Goal: Transaction & Acquisition: Download file/media

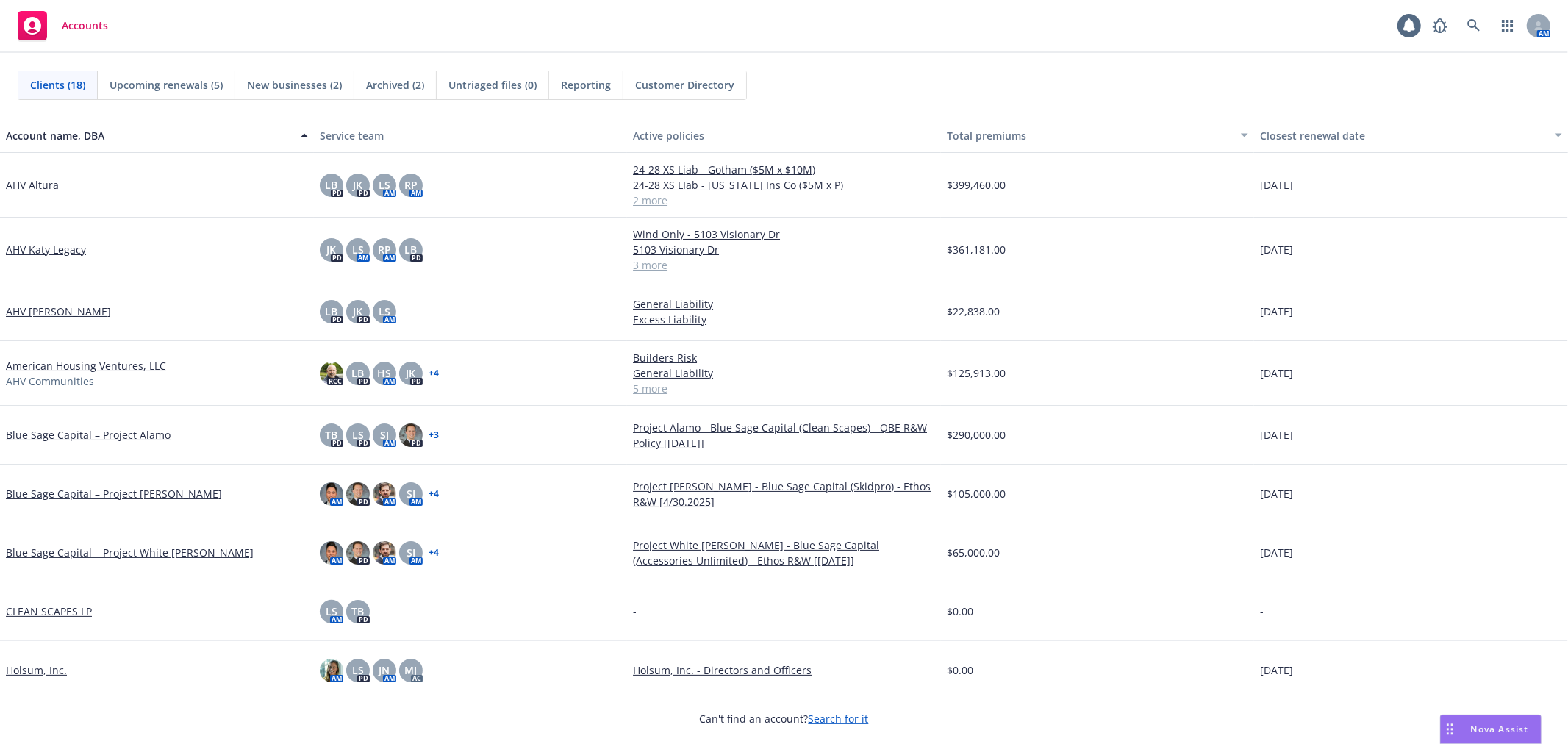
click at [59, 362] on link "American Housing Ventures, LLC" at bounding box center [86, 366] width 160 height 15
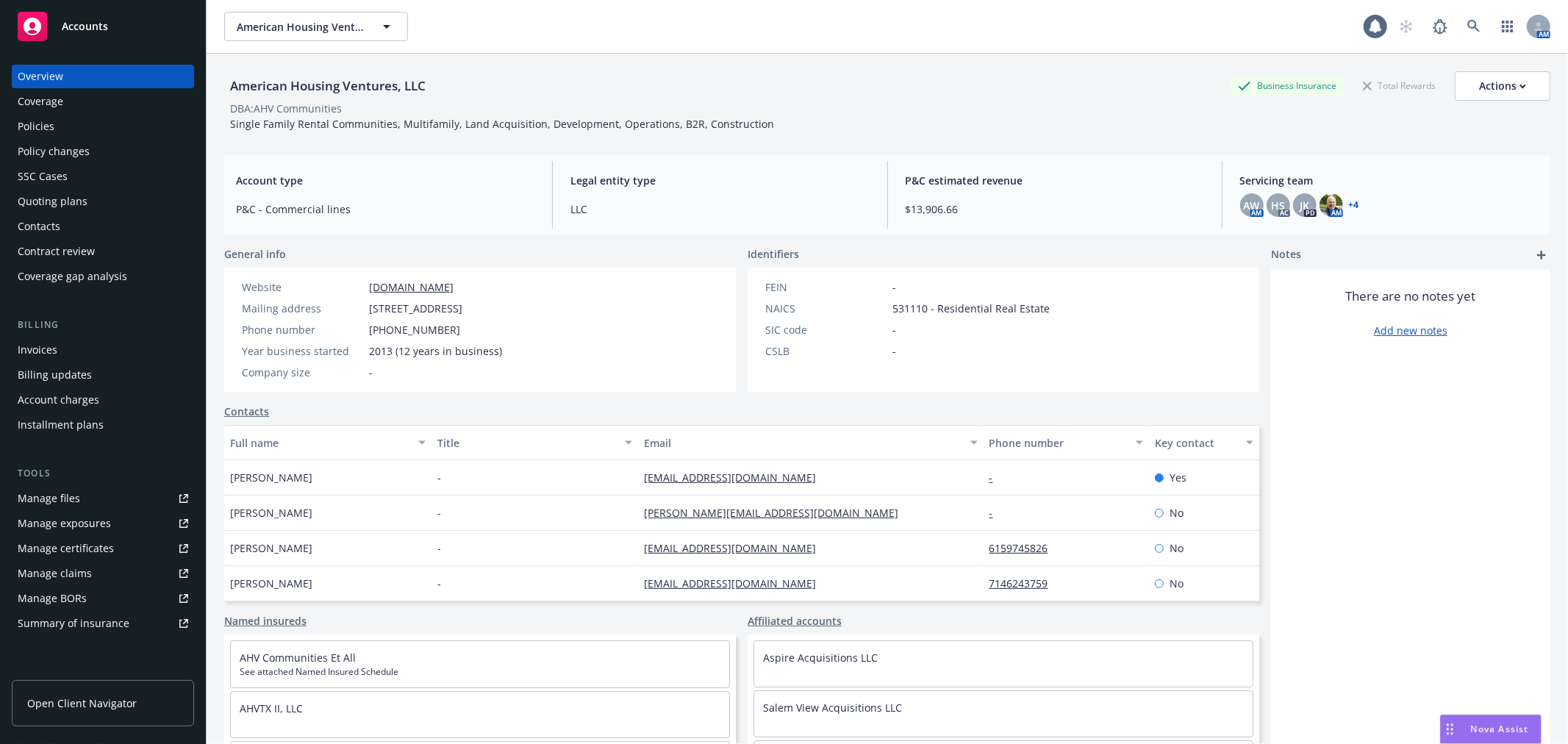
click at [59, 357] on div "Invoices" at bounding box center [102, 349] width 170 height 24
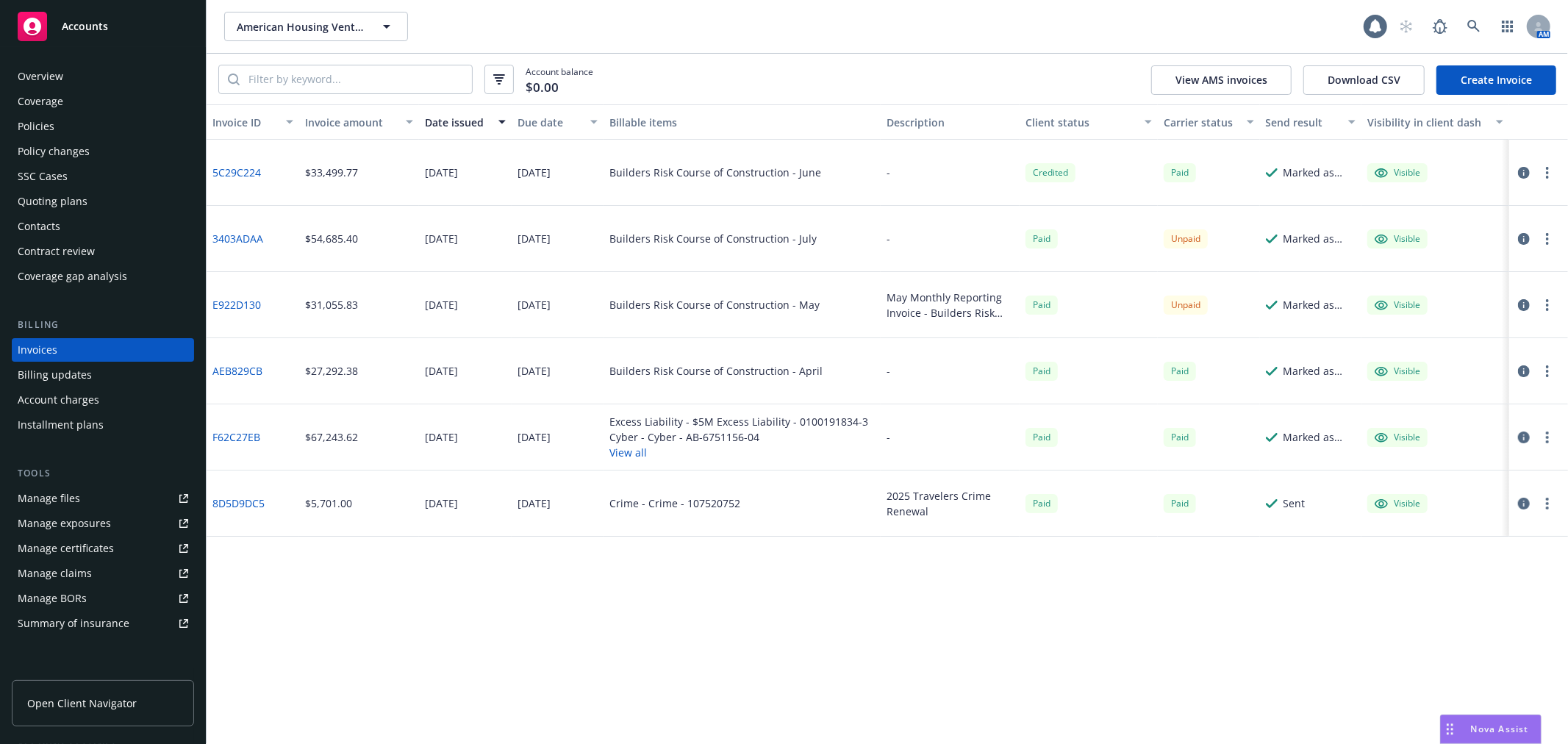
click at [1060, 170] on div "Credited" at bounding box center [1051, 172] width 50 height 18
click at [781, 585] on div "Invoice ID Invoice amount Date issued Due date Billable items Description Clien…" at bounding box center [887, 424] width 1361 height 639
click at [1032, 37] on div "American Housing Ventures, LLC American Housing Ventures, LLC" at bounding box center [794, 26] width 1139 height 30
click at [1047, 172] on div "Credited" at bounding box center [1051, 172] width 50 height 18
click at [1040, 121] on div "Client status" at bounding box center [1080, 122] width 111 height 15
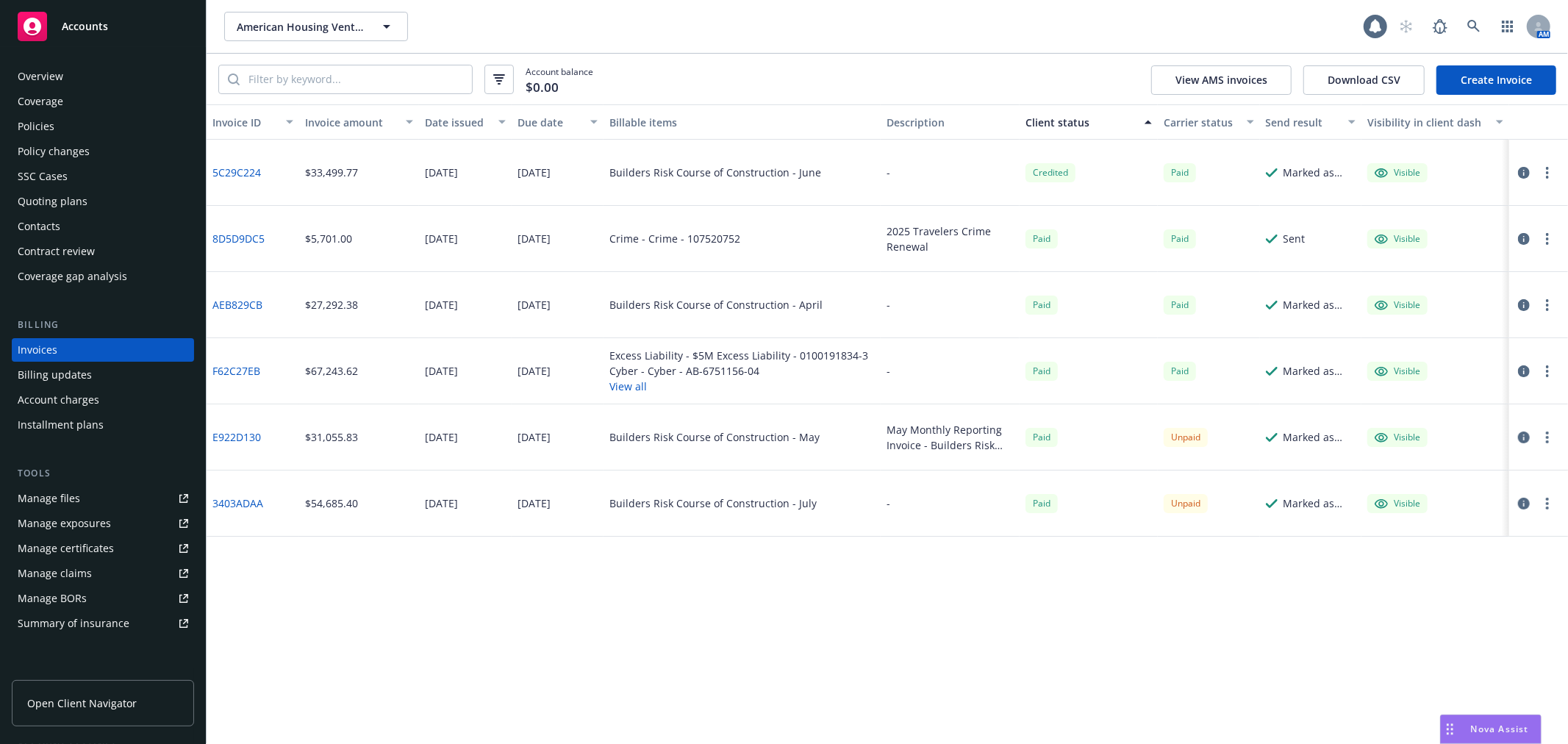
click at [1040, 121] on div "Client status" at bounding box center [1080, 122] width 111 height 15
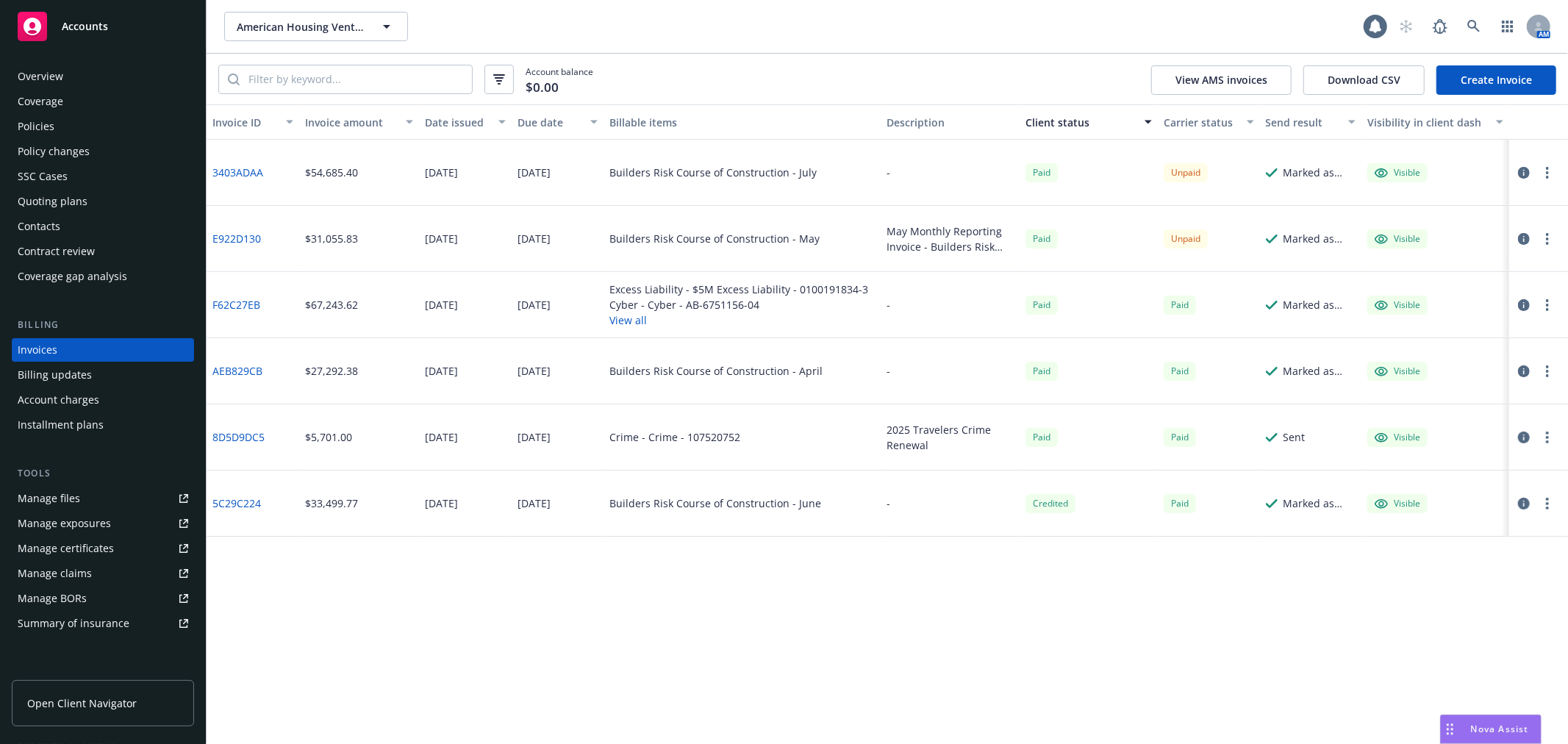
click at [468, 127] on div "Date issued" at bounding box center [457, 122] width 65 height 15
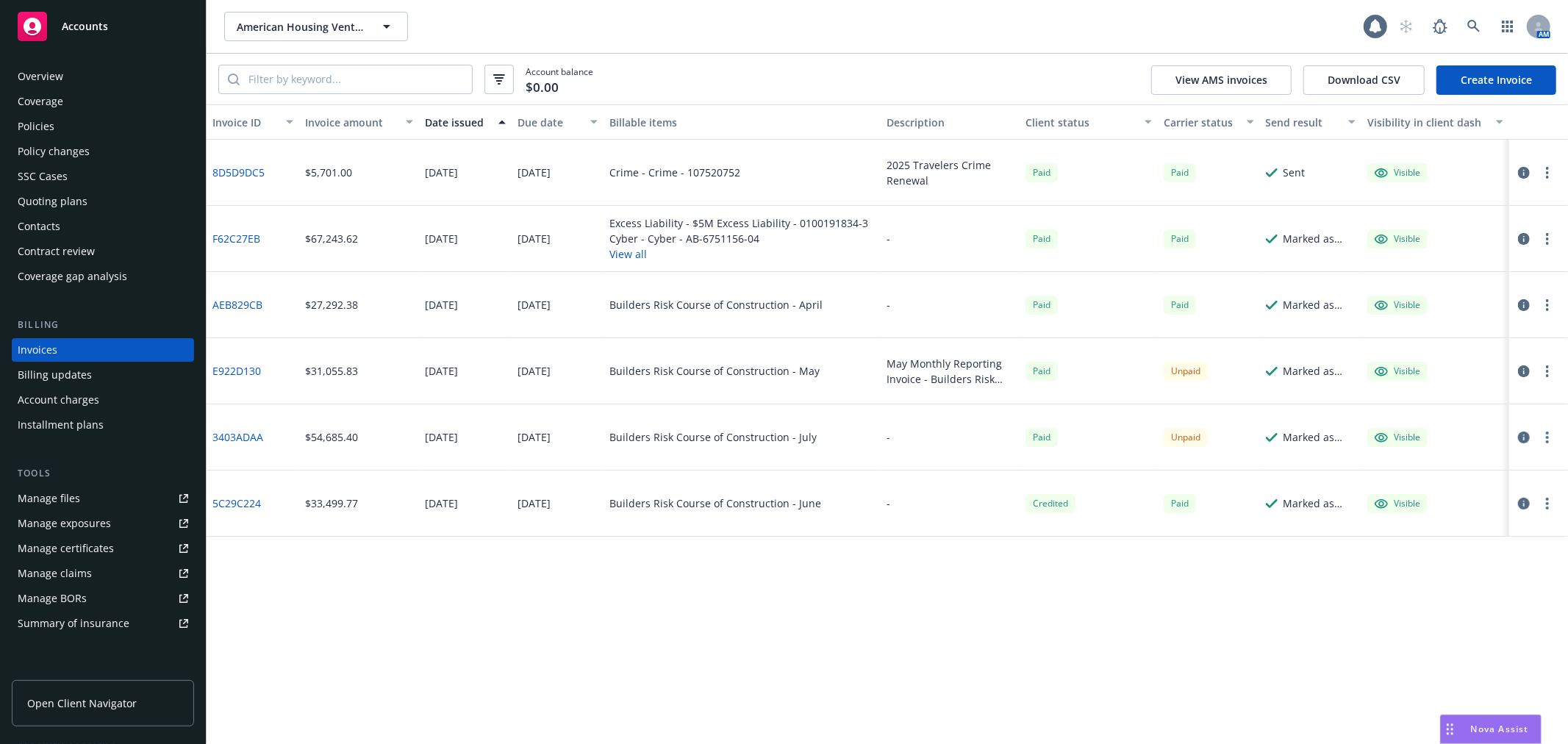
click at [457, 130] on button "Date issued" at bounding box center [465, 122] width 92 height 35
click at [462, 121] on div "Date issued" at bounding box center [457, 122] width 65 height 15
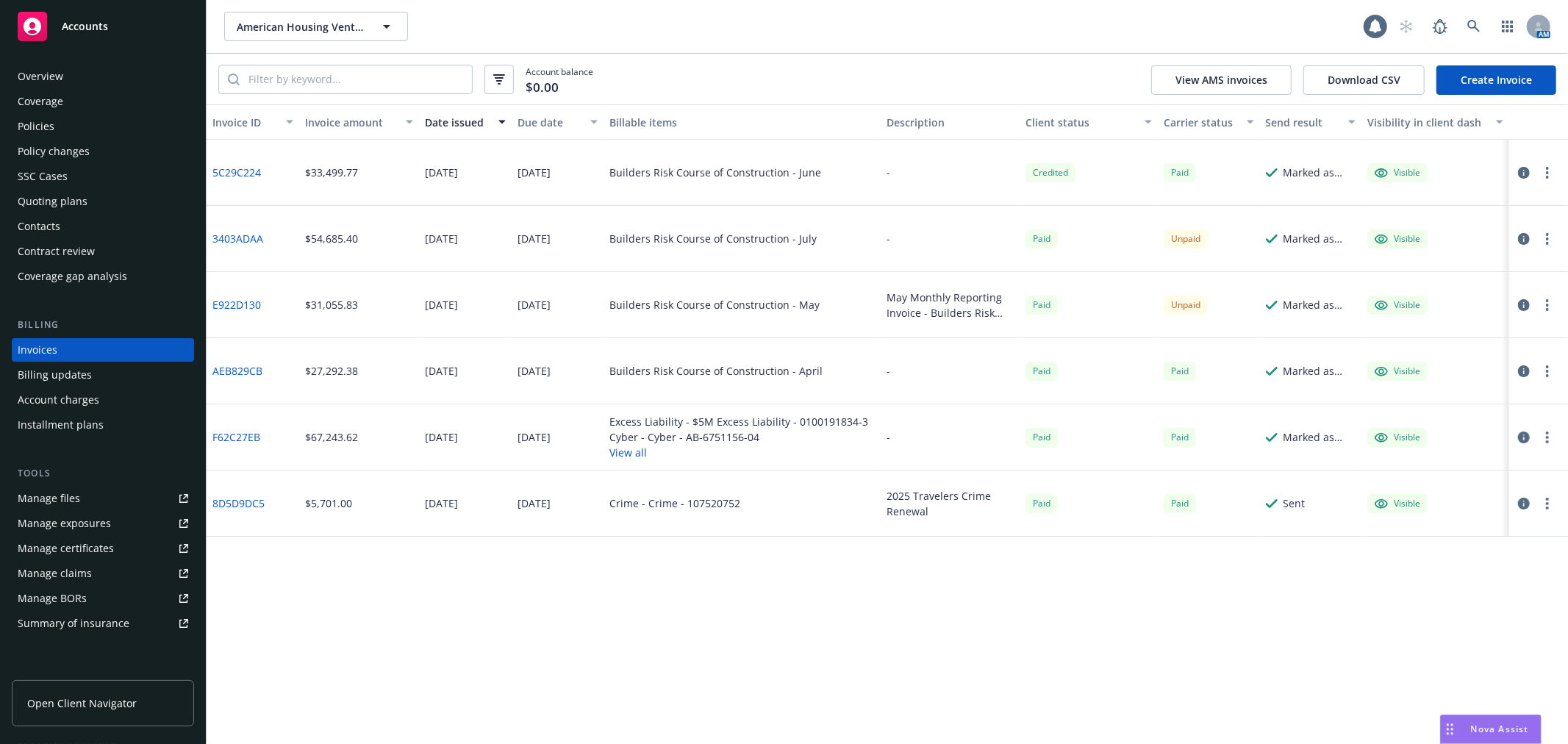
click at [363, 588] on div "Invoice ID Invoice amount Date issued Due date Billable items Description Clien…" at bounding box center [887, 424] width 1361 height 639
click at [137, 17] on div "Accounts" at bounding box center [102, 26] width 170 height 30
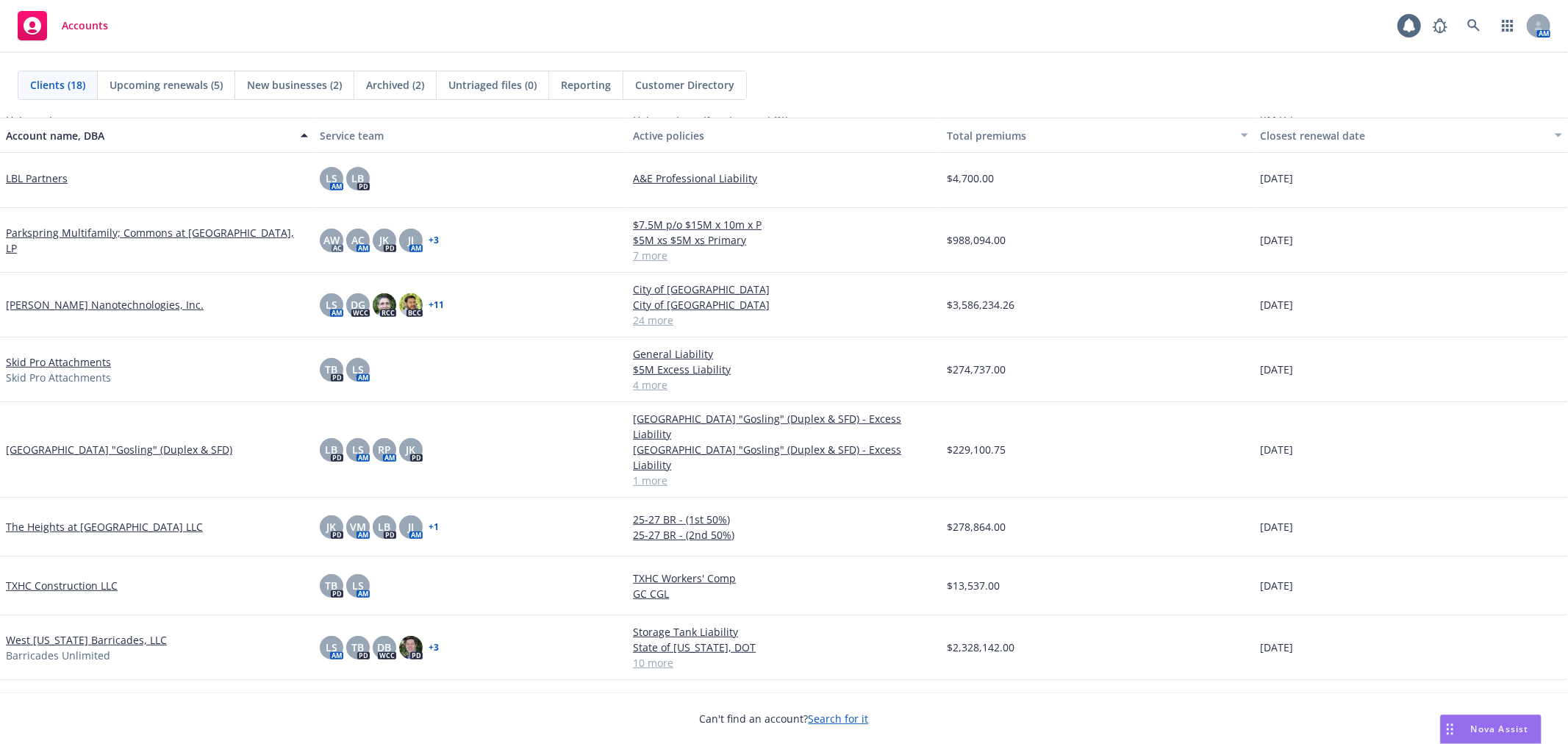
scroll to position [554, 0]
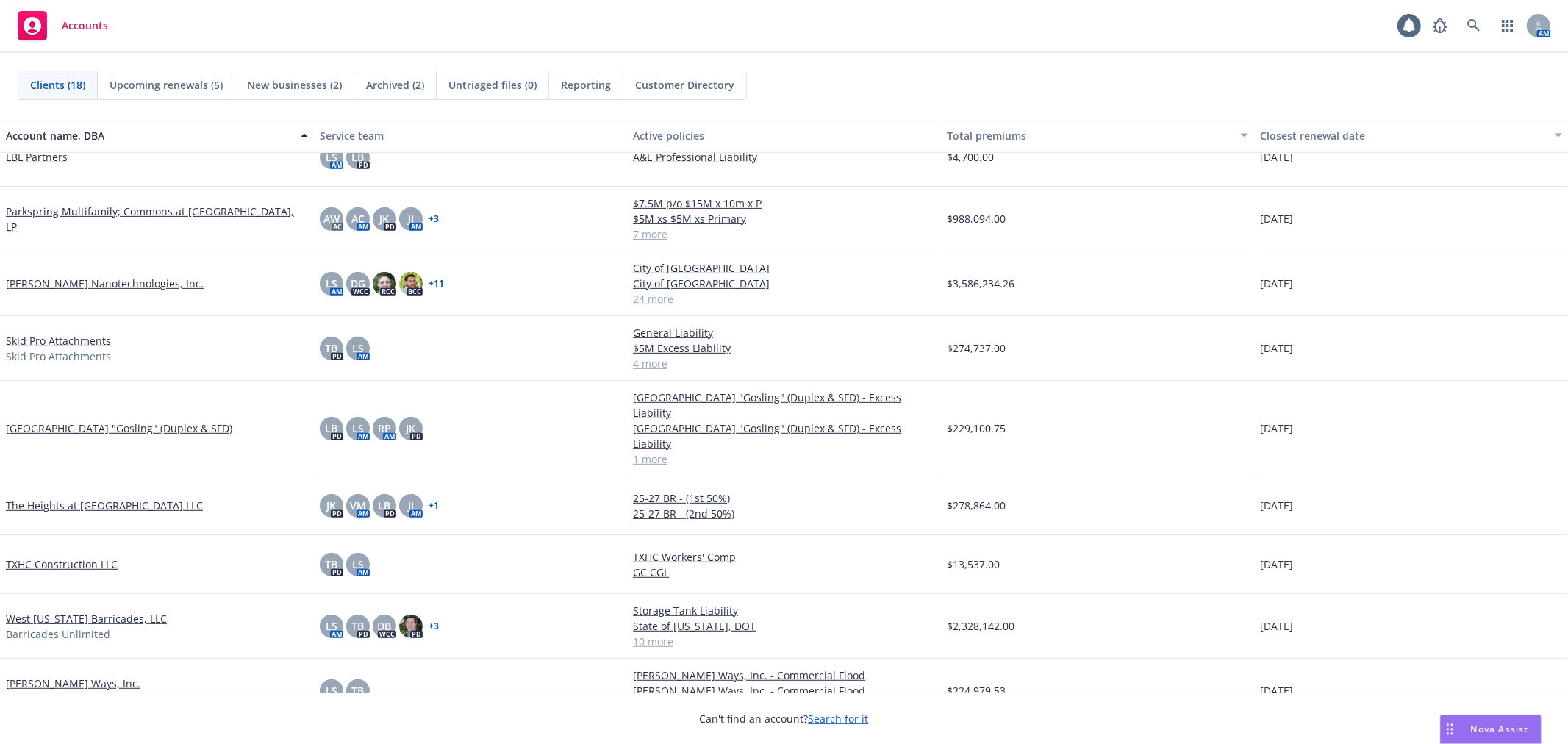
click at [44, 611] on link "West [US_STATE] Barricades, LLC" at bounding box center [86, 619] width 161 height 15
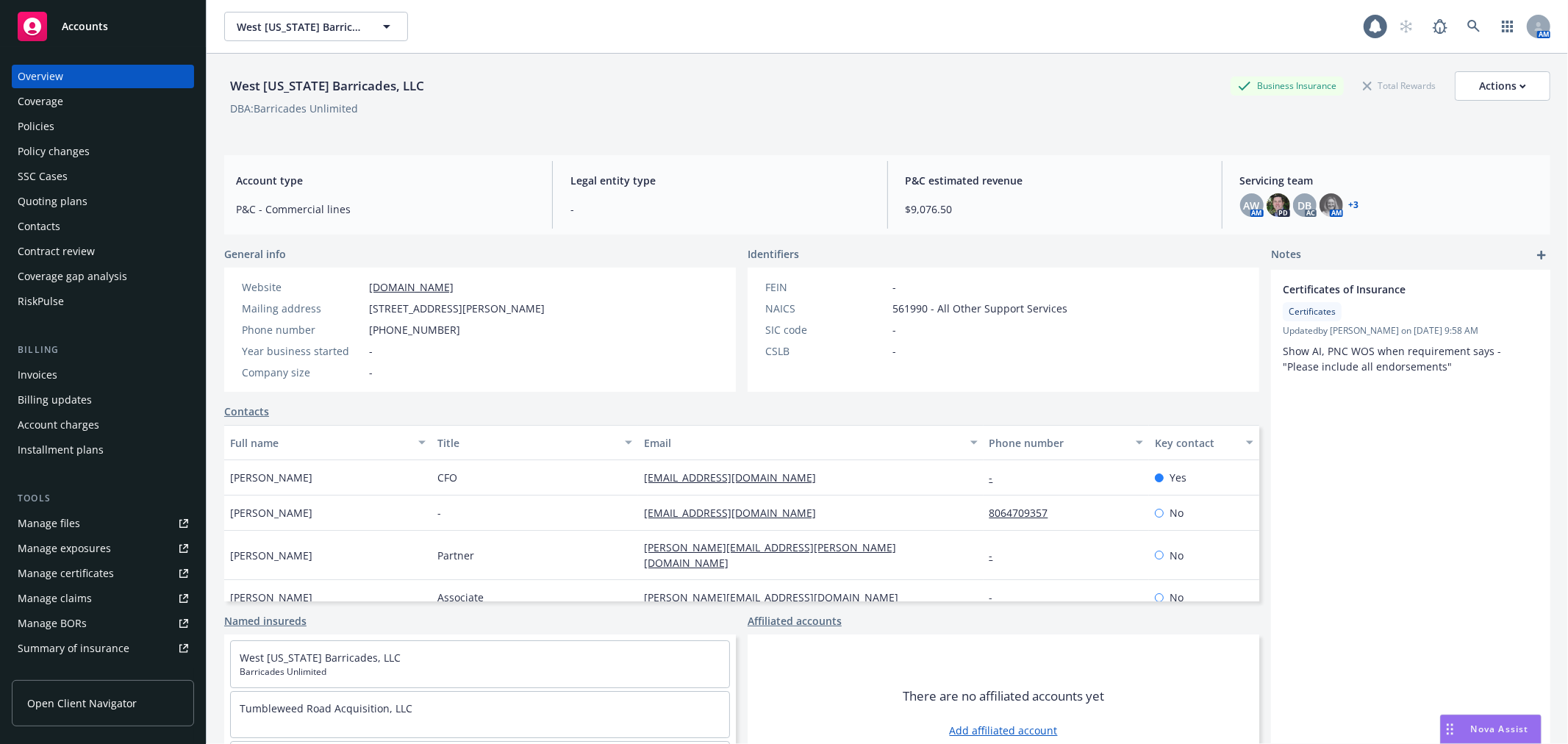
click at [62, 126] on div "Policies" at bounding box center [102, 126] width 170 height 24
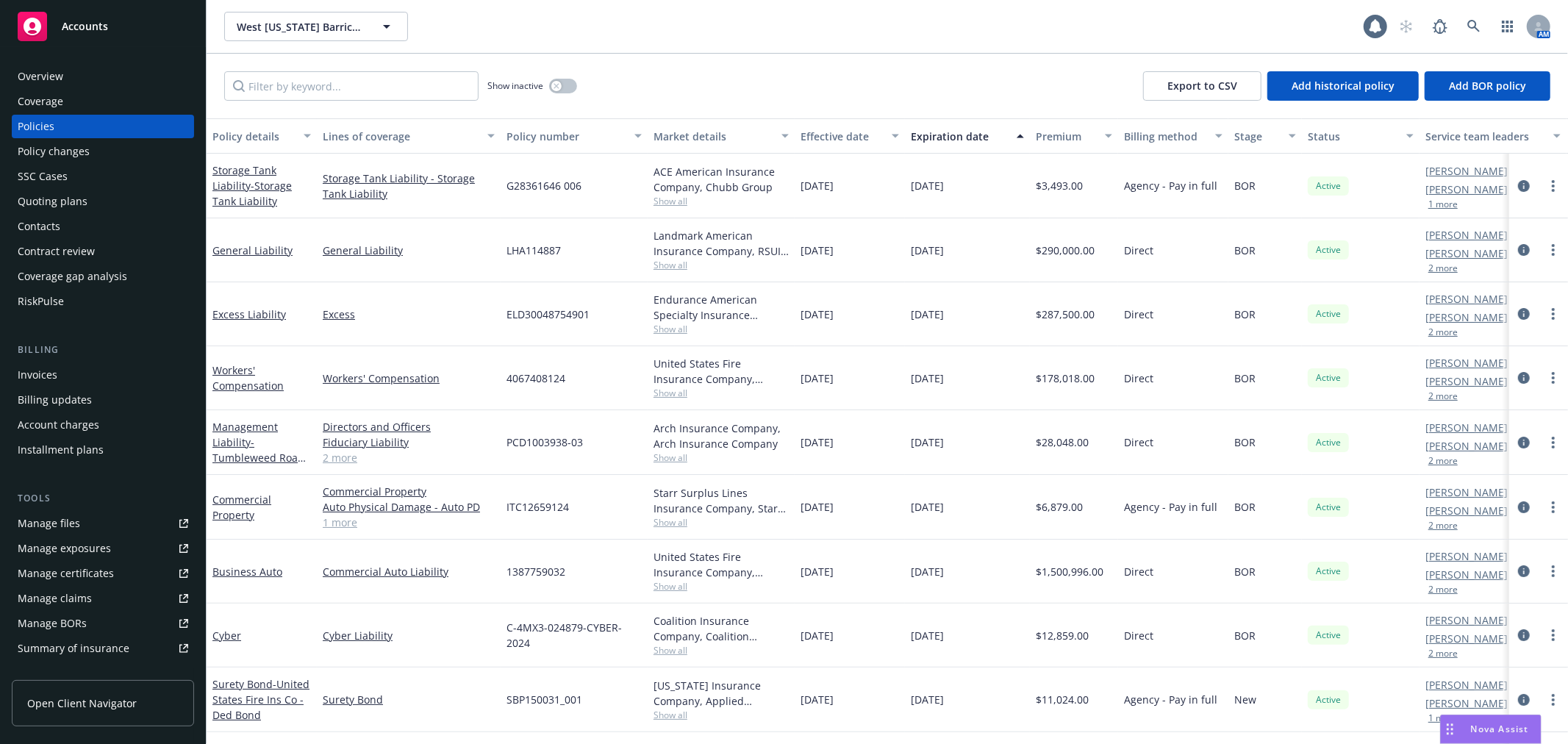
click at [720, 53] on div "Show inactive Export to CSV Add historical policy Add BOR policy" at bounding box center [887, 85] width 1361 height 65
click at [748, 53] on div "Show inactive Export to CSV Add historical policy Add BOR policy" at bounding box center [887, 85] width 1361 height 65
click at [230, 258] on div "General Liability" at bounding box center [262, 250] width 110 height 64
click at [235, 250] on link "General Liability" at bounding box center [252, 250] width 80 height 14
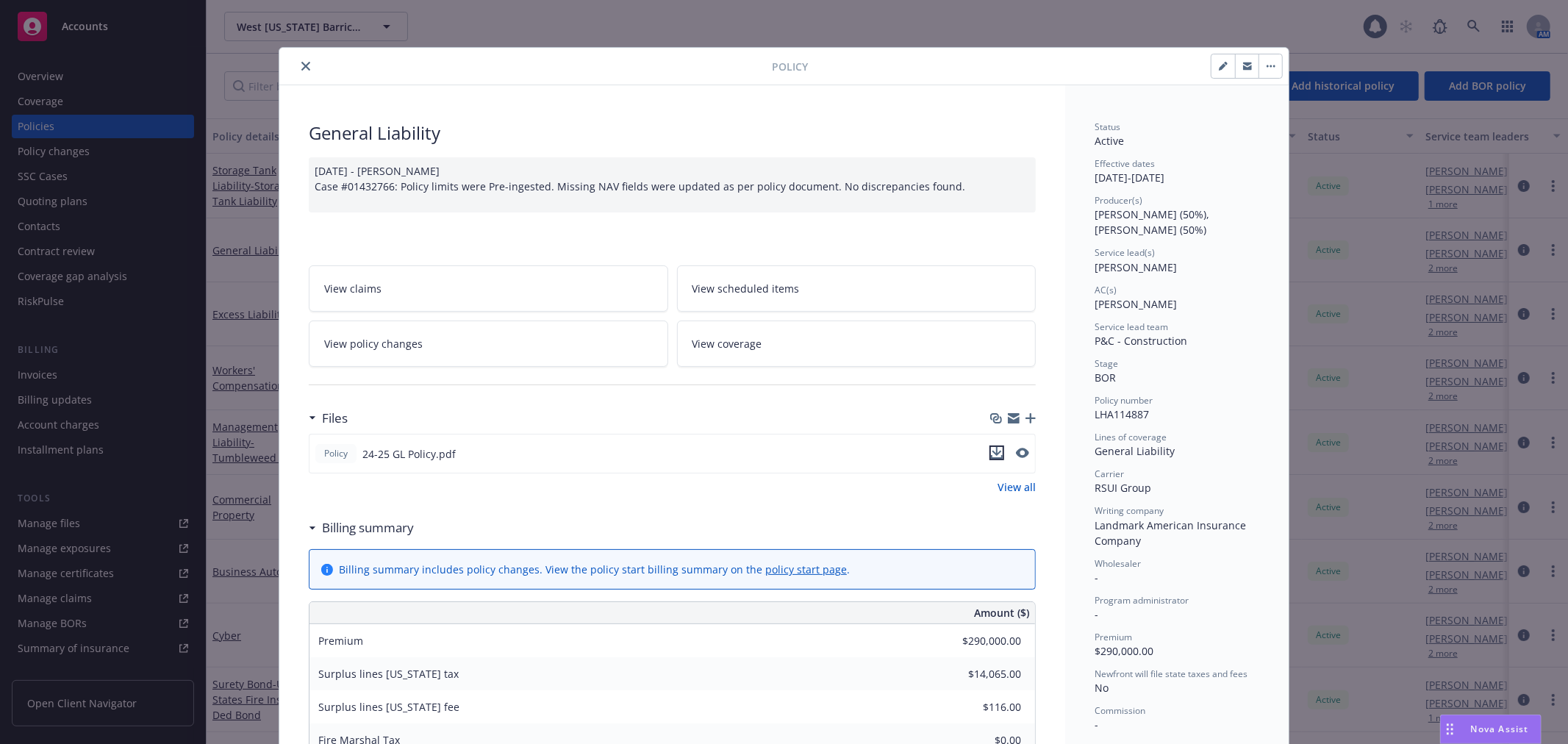
click at [992, 452] on icon "download file" at bounding box center [997, 452] width 10 height 9
click at [301, 62] on icon "close" at bounding box center [306, 66] width 9 height 9
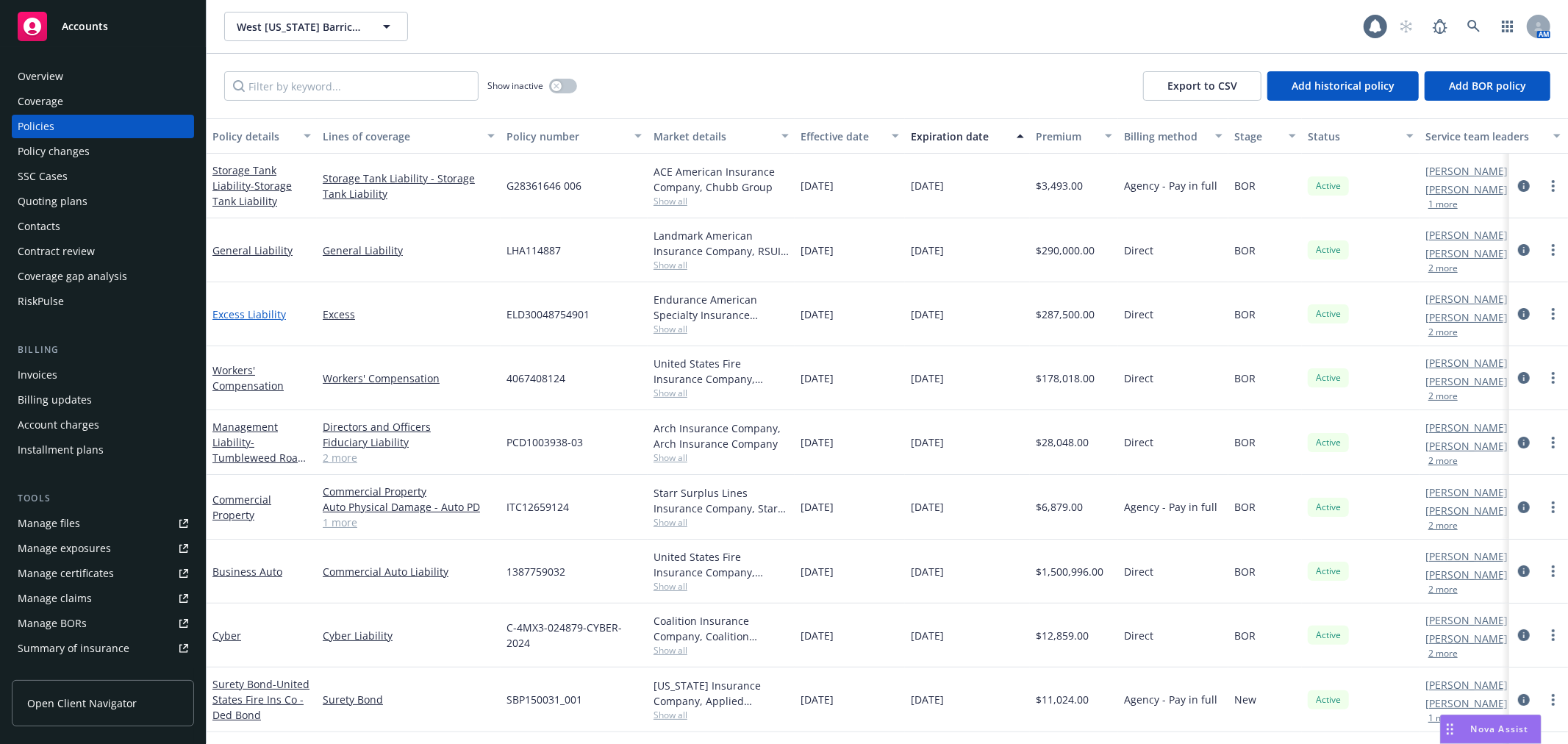
click at [243, 309] on link "Excess Liability" at bounding box center [249, 314] width 73 height 14
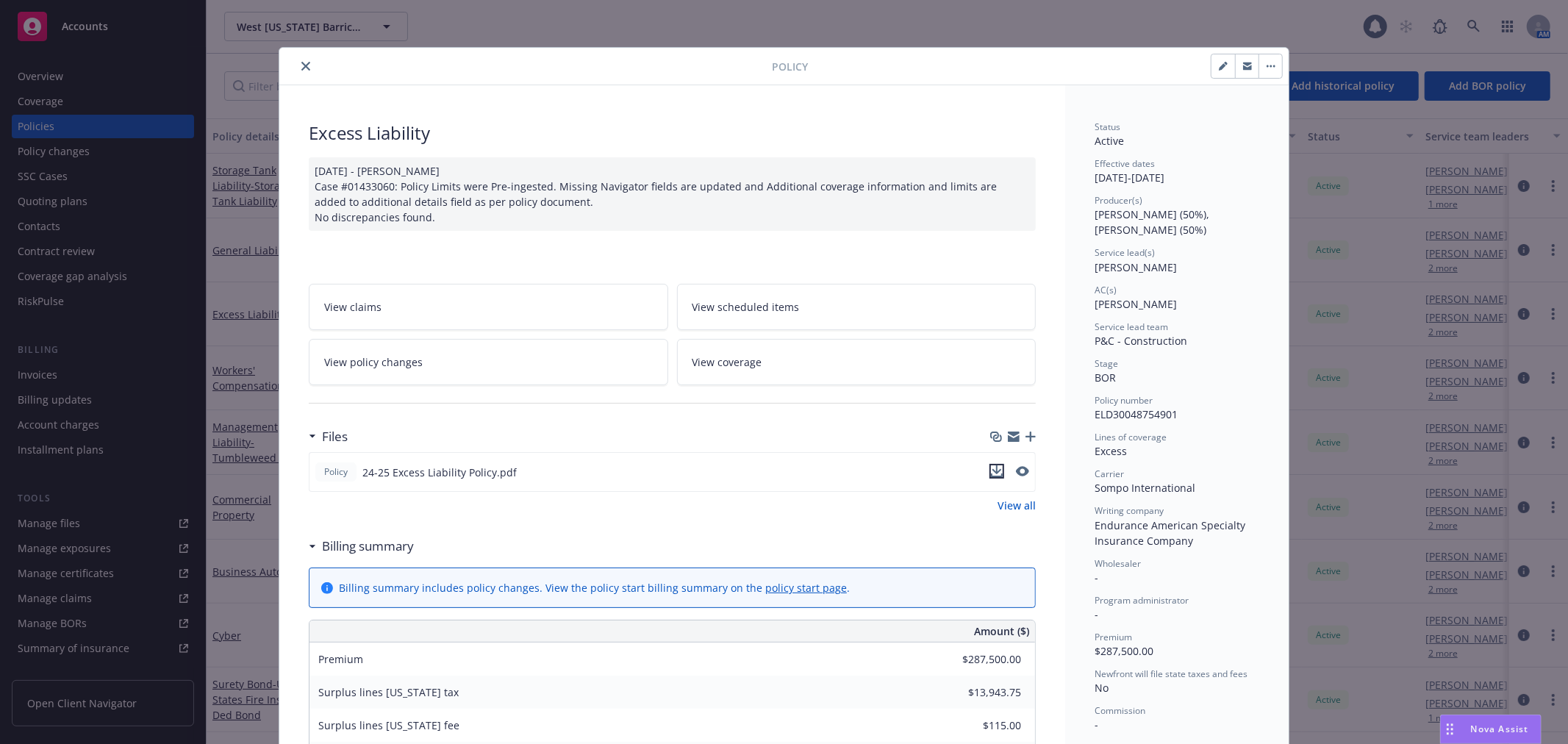
click at [995, 471] on icon "download file" at bounding box center [997, 471] width 11 height 11
click at [995, 471] on div "Policy 24-25 Excess Liability Policy.pdf" at bounding box center [672, 472] width 727 height 40
click at [519, 111] on div "Excess Liability [DATE] - [PERSON_NAME] Case #01433060: Policy Limits were Pre-…" at bounding box center [672, 662] width 786 height 1152
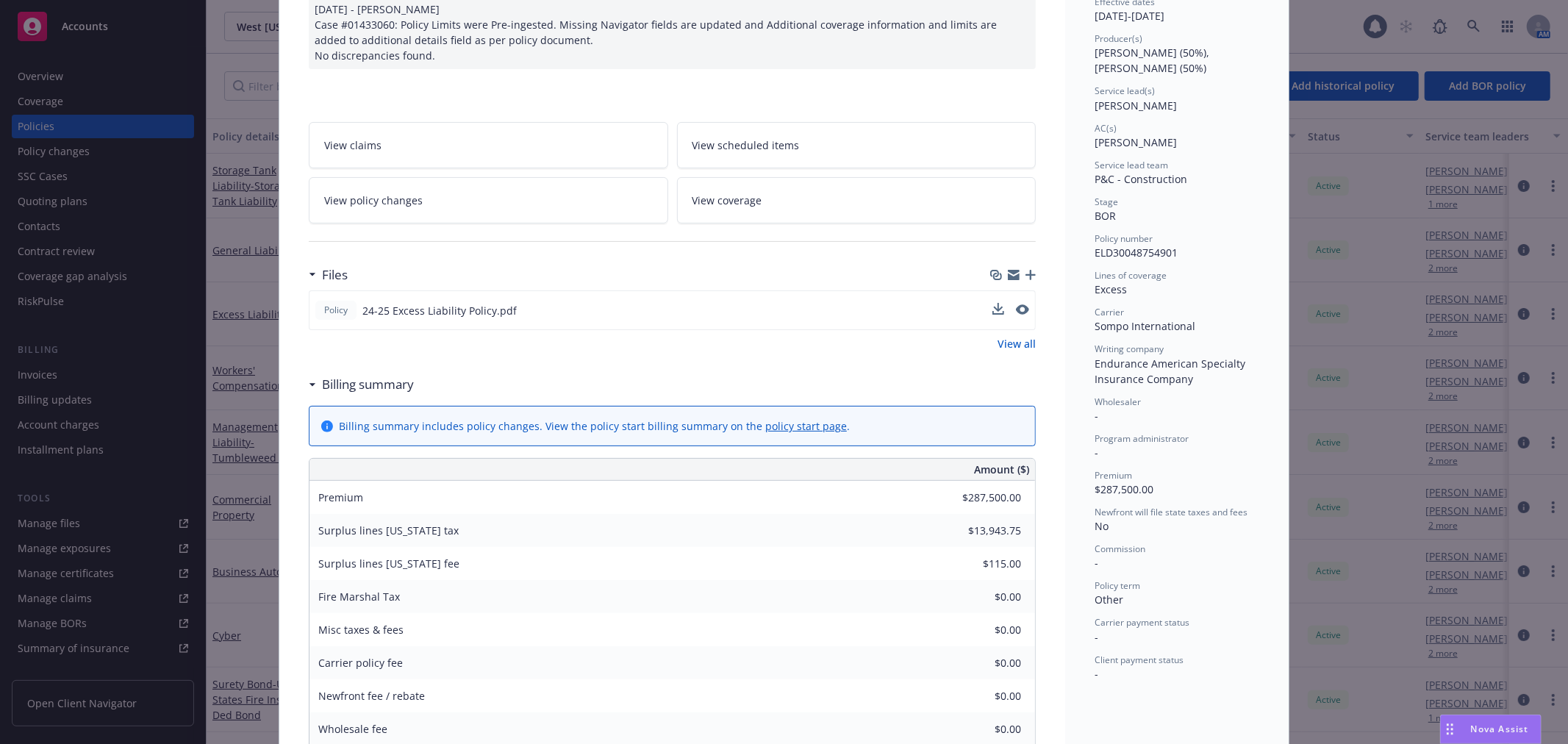
scroll to position [163, 0]
click at [344, 63] on div "[DATE] - [PERSON_NAME] Case #01433060: Policy Limits were Pre-ingested. Missing…" at bounding box center [672, 31] width 727 height 73
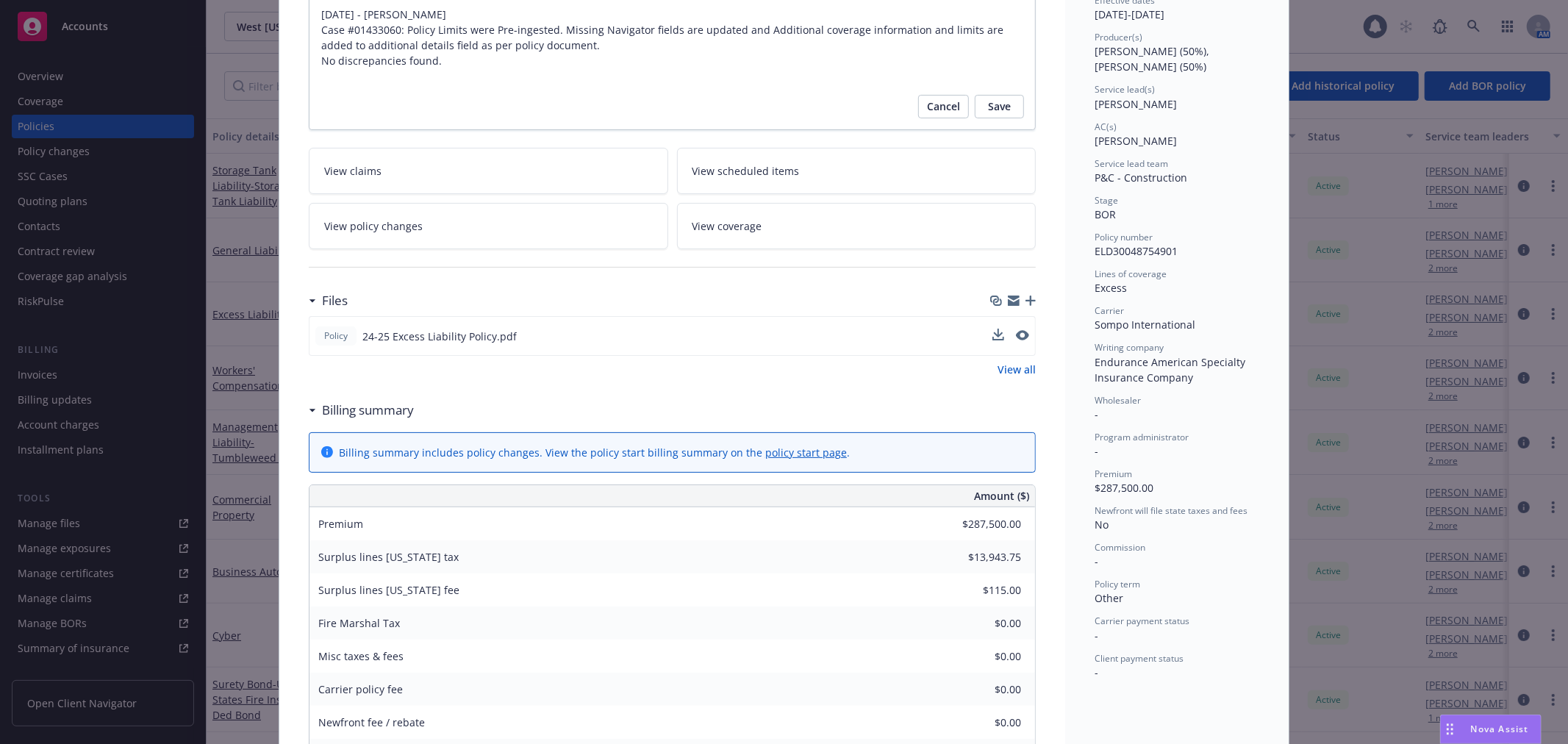
scroll to position [190, 0]
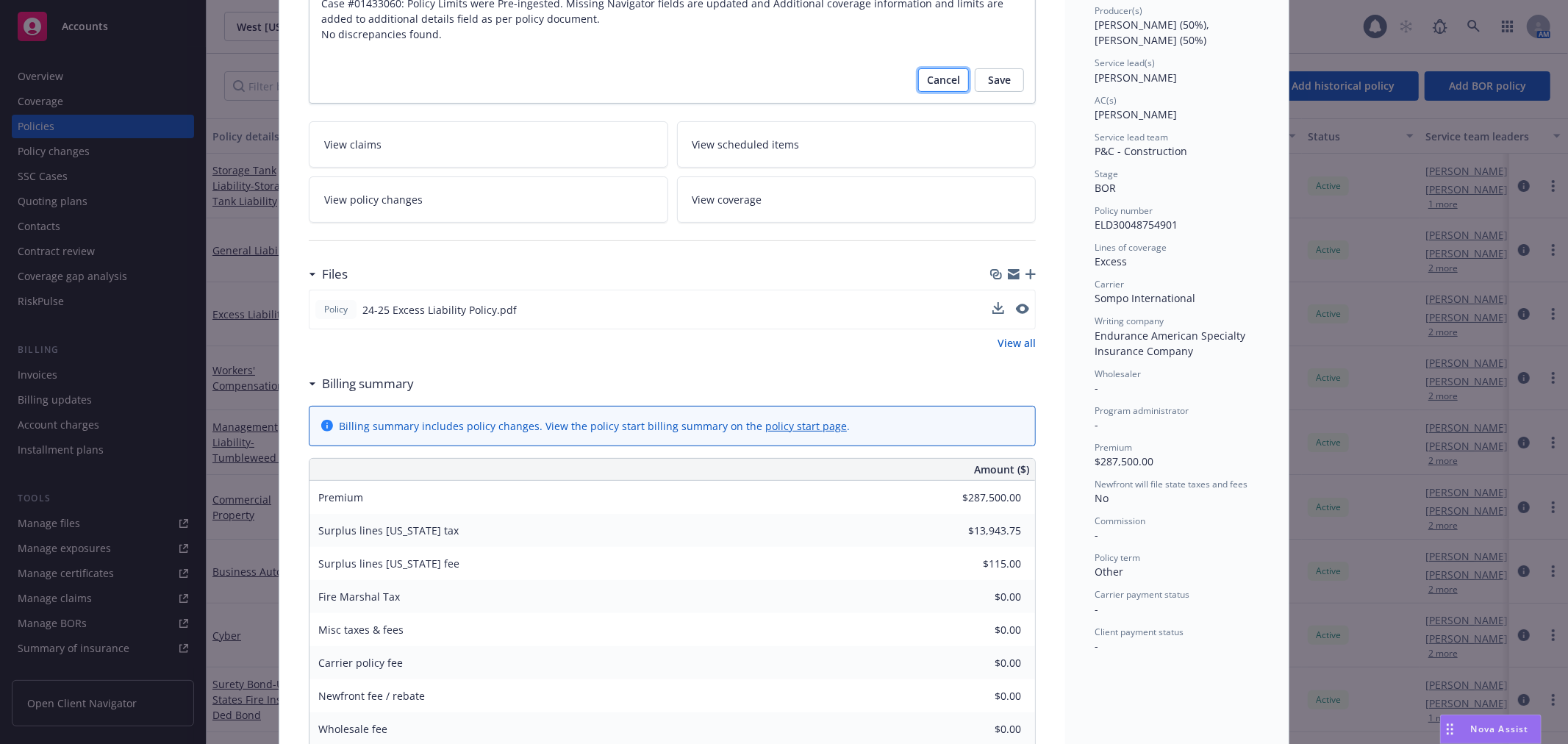
click at [931, 82] on span "Cancel" at bounding box center [943, 80] width 33 height 24
click at [931, 82] on div "Excess Liability [DATE] - [PERSON_NAME] Case #01433060: Policy Limits were Pre-…" at bounding box center [672, 485] width 786 height 1180
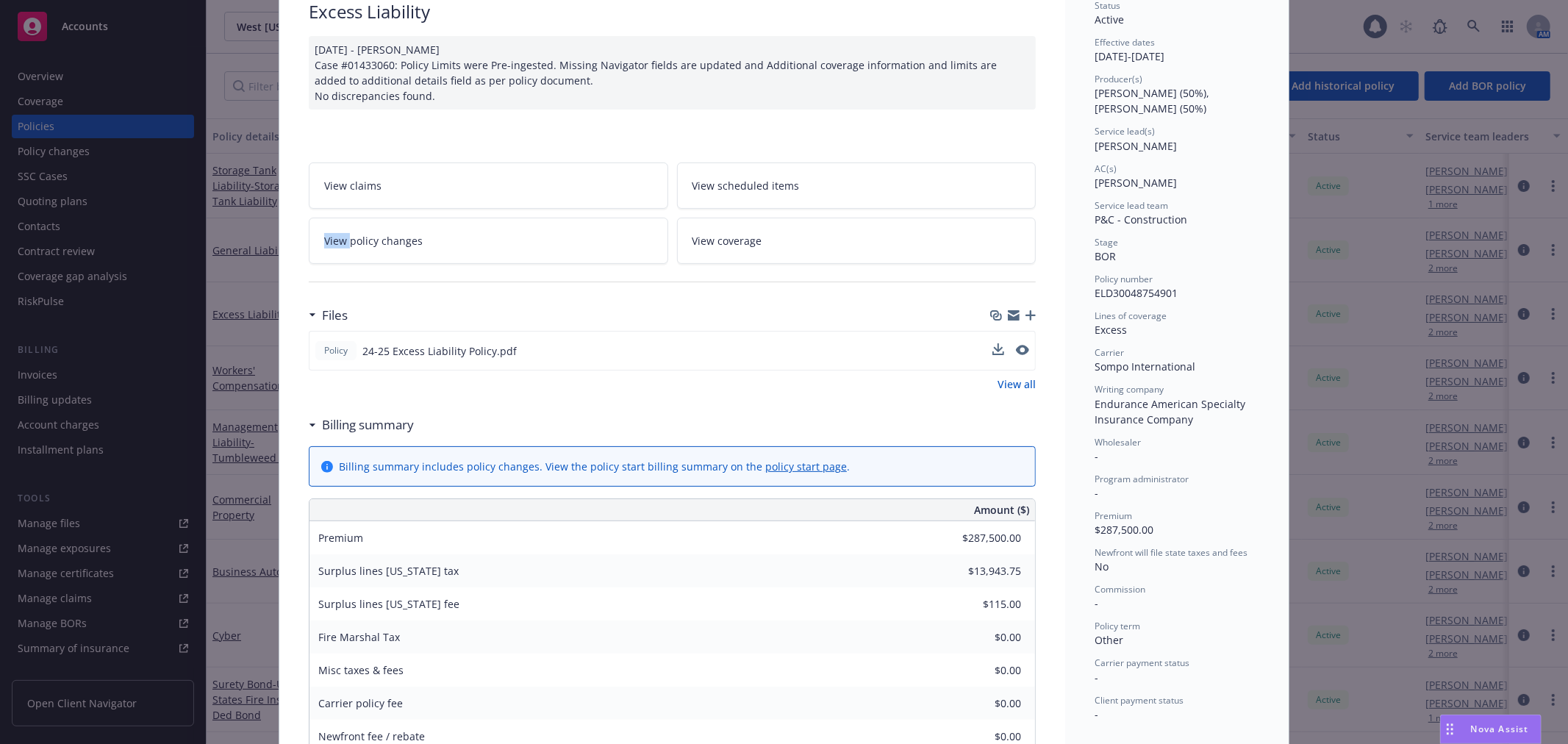
scroll to position [82, 0]
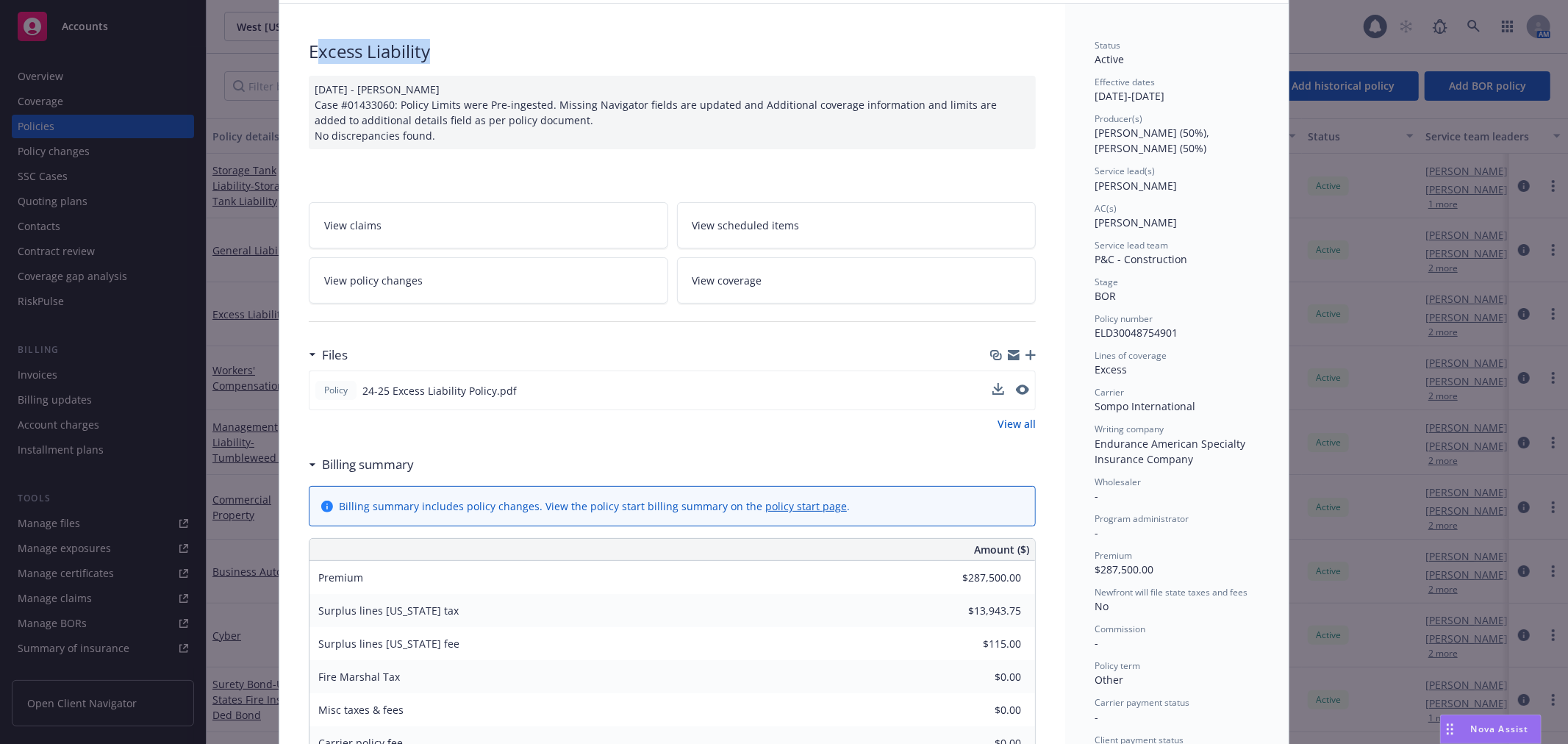
drag, startPoint x: 449, startPoint y: 59, endPoint x: 311, endPoint y: 49, distance: 138.4
click at [311, 49] on div "Excess Liability" at bounding box center [672, 51] width 727 height 25
click at [311, 48] on div "Excess Liability" at bounding box center [672, 51] width 727 height 25
click at [309, 49] on div "Excess Liability" at bounding box center [672, 51] width 727 height 25
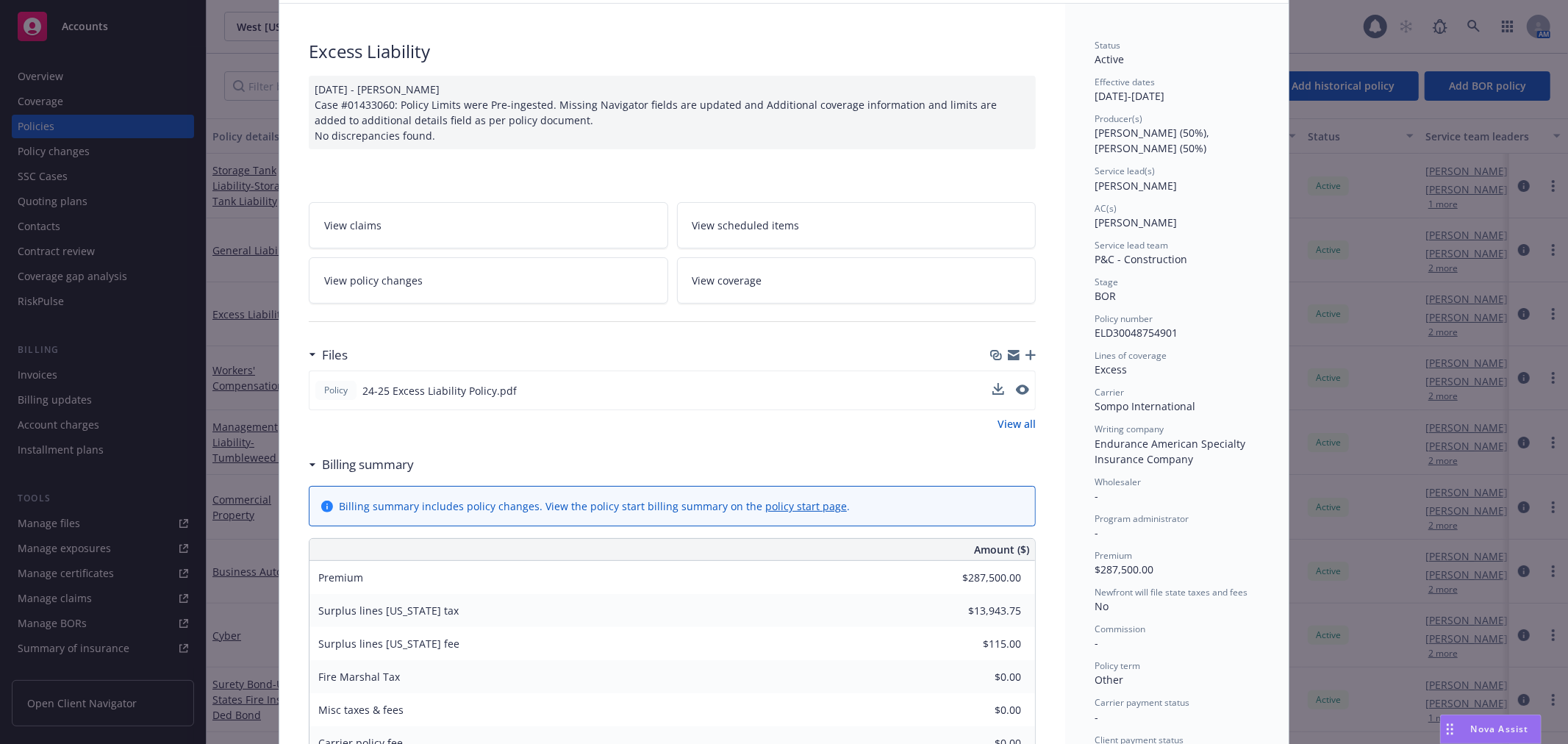
click at [386, 44] on div "Excess Liability" at bounding box center [672, 51] width 727 height 25
click at [479, 52] on div "Excess Liability" at bounding box center [672, 51] width 727 height 25
click at [481, 51] on div "Excess Liability" at bounding box center [672, 51] width 727 height 25
drag, startPoint x: 303, startPoint y: 53, endPoint x: 330, endPoint y: 50, distance: 27.2
click at [309, 53] on div "Excess Liability" at bounding box center [672, 51] width 727 height 25
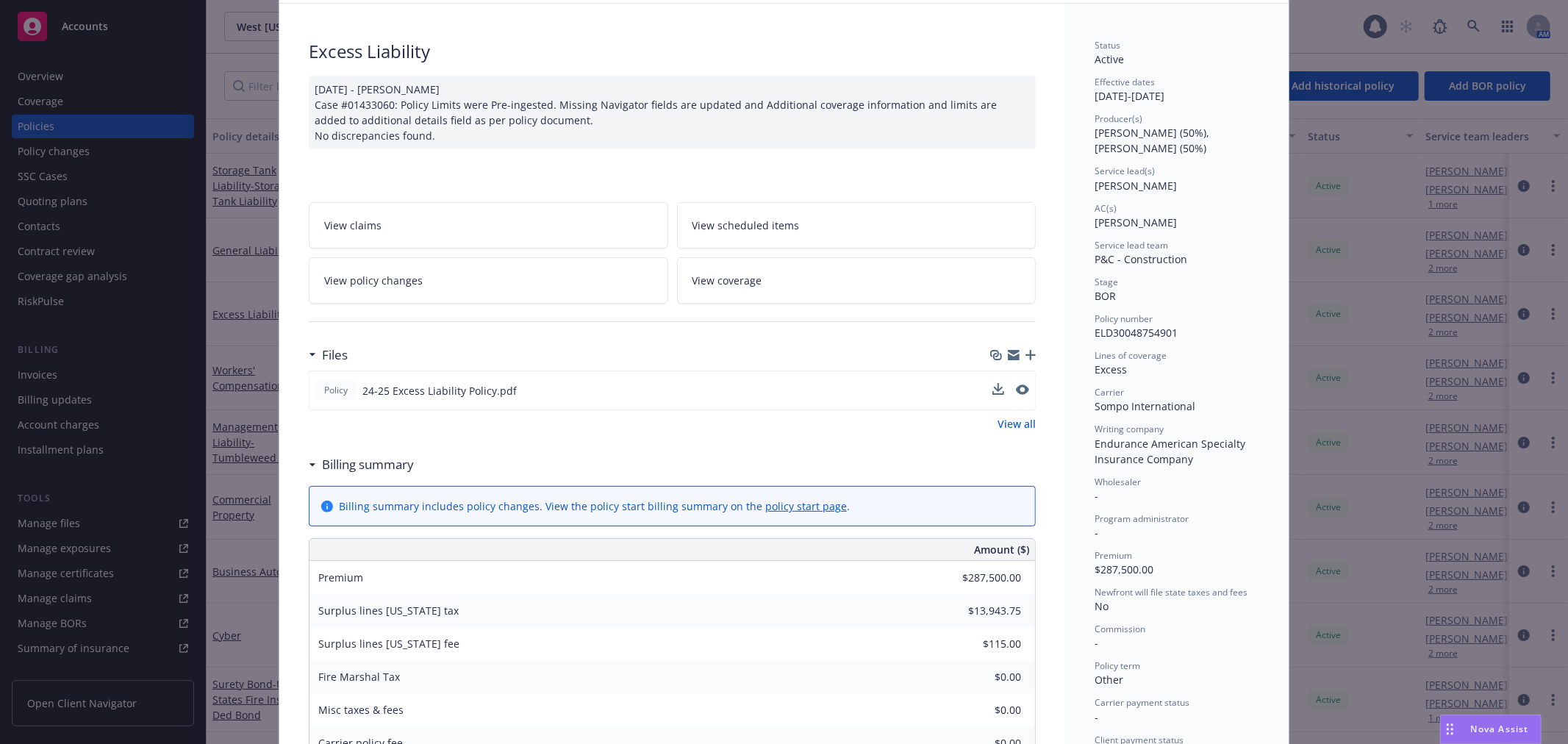
click at [459, 61] on div "Excess Liability" at bounding box center [672, 51] width 727 height 25
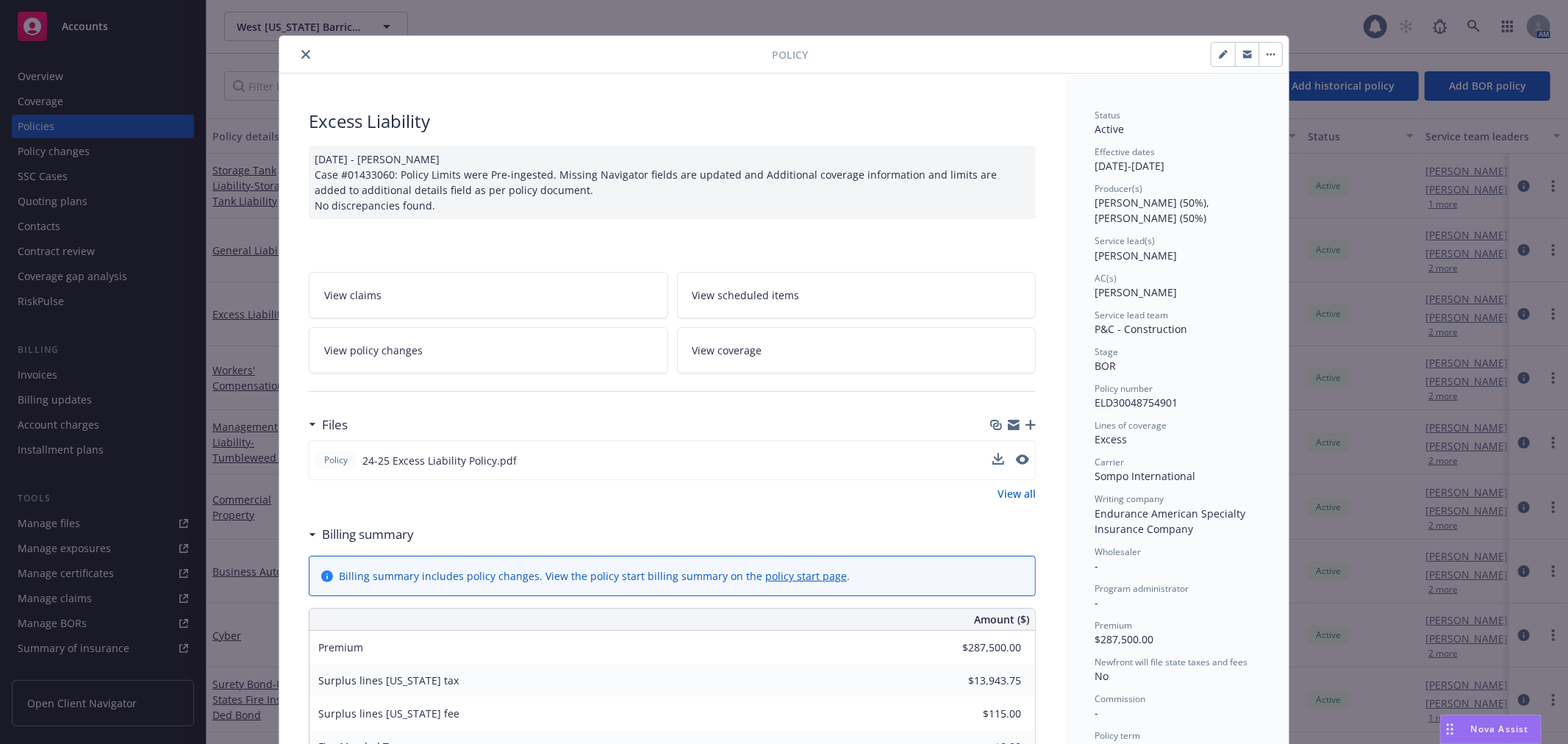
scroll to position [0, 0]
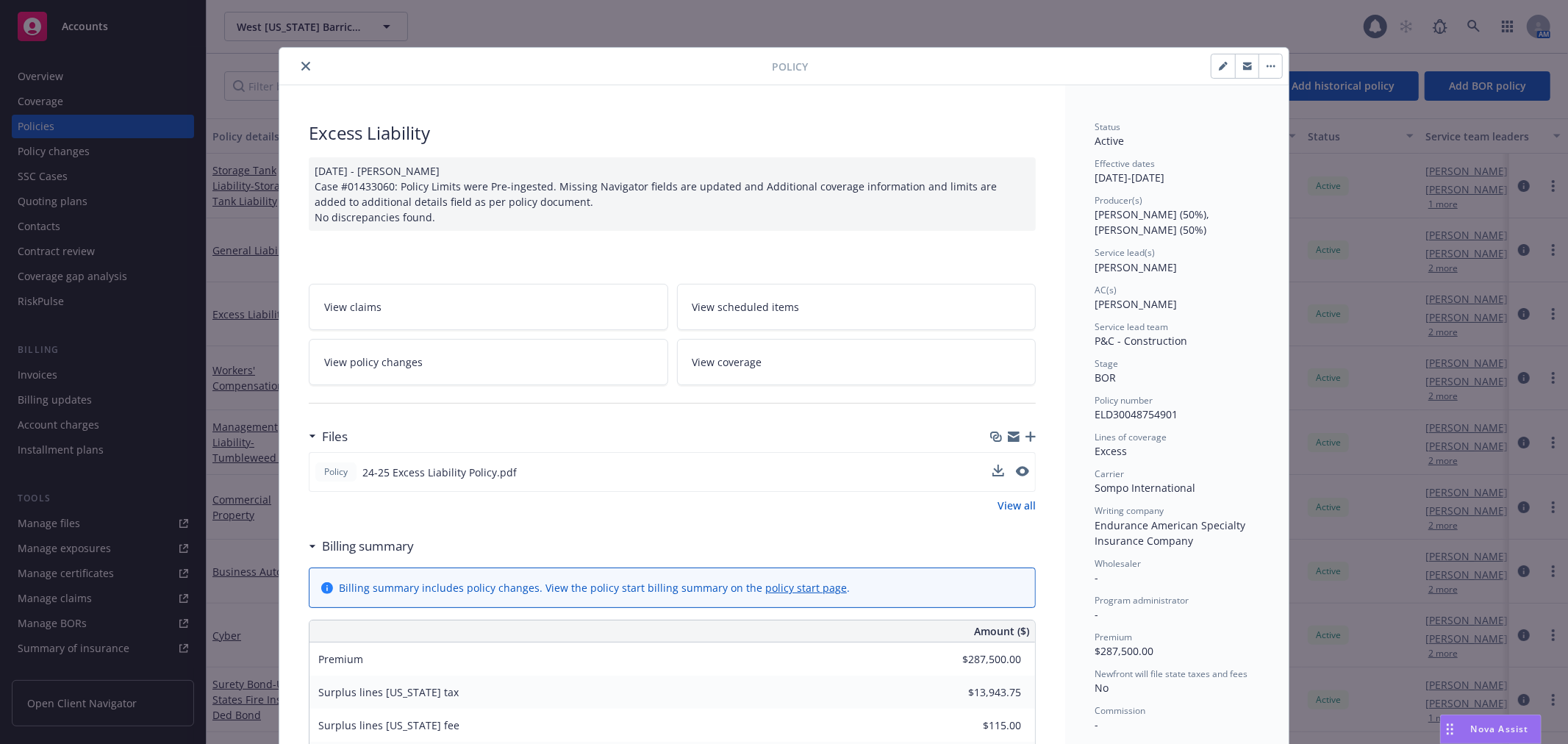
click at [301, 62] on icon "close" at bounding box center [306, 66] width 9 height 9
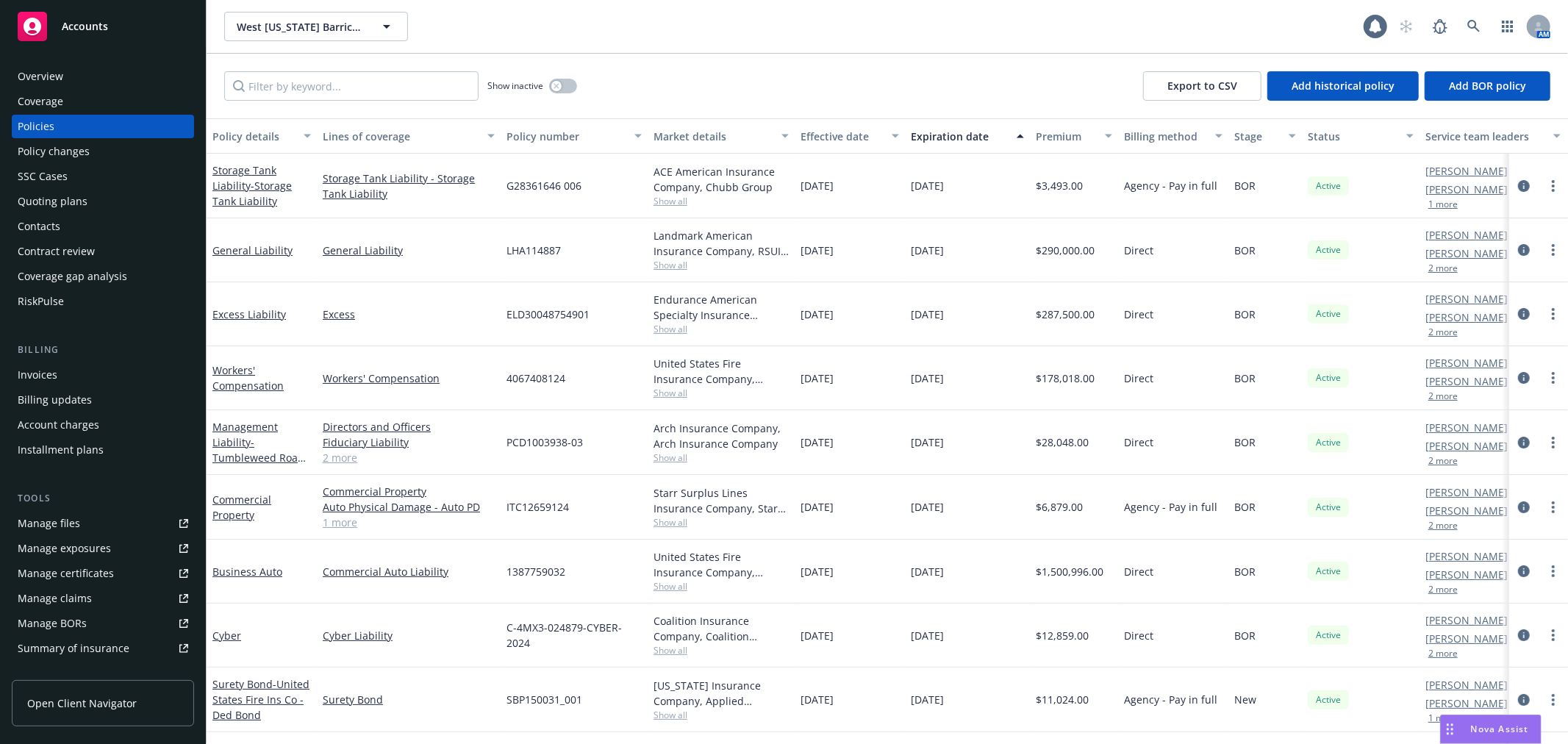
click at [349, 522] on link "1 more" at bounding box center [408, 522] width 172 height 15
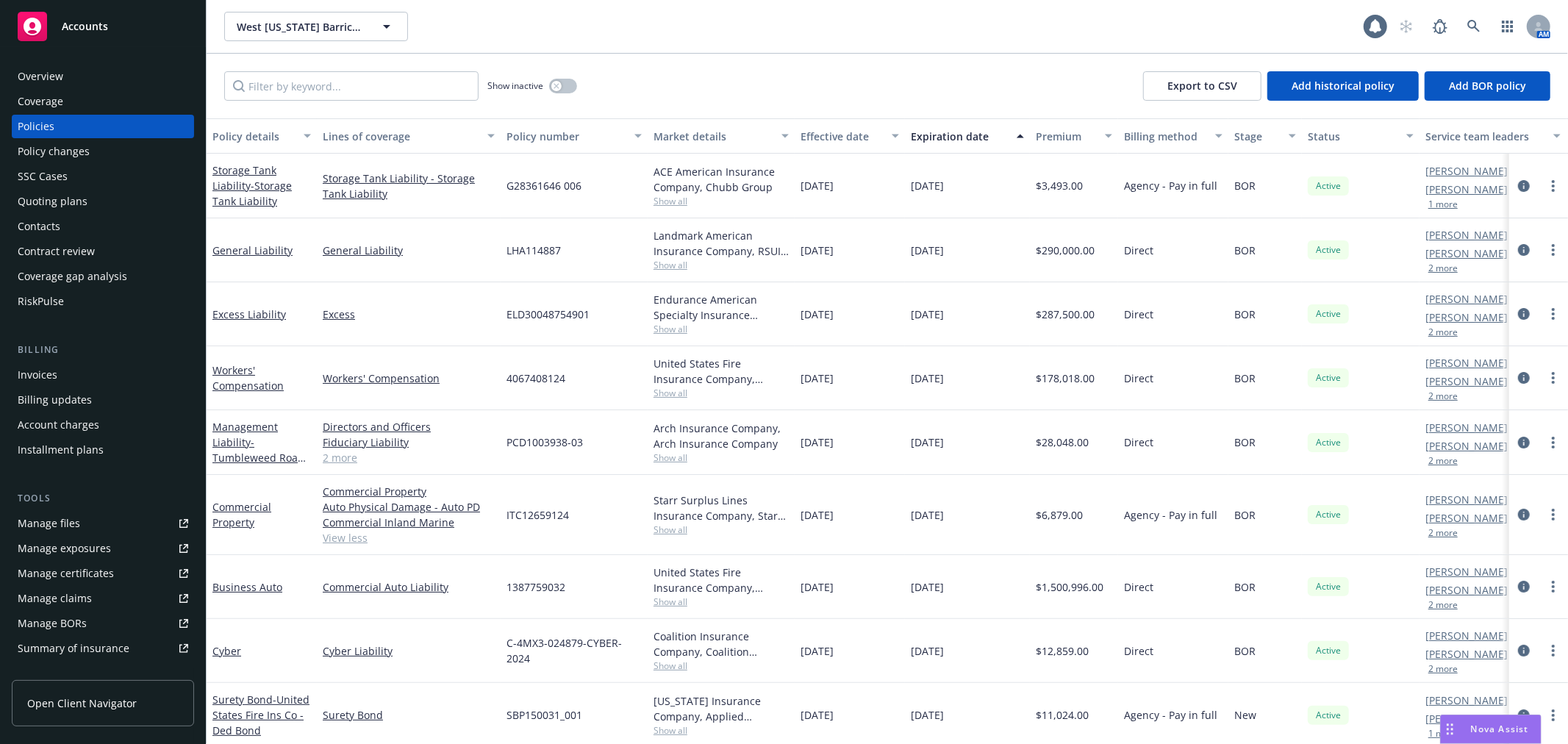
click at [636, 103] on div "Show inactive Export to CSV Add historical policy Add BOR policy" at bounding box center [887, 85] width 1361 height 65
click at [637, 103] on div "Show inactive Export to CSV Add historical policy Add BOR policy" at bounding box center [887, 85] width 1361 height 65
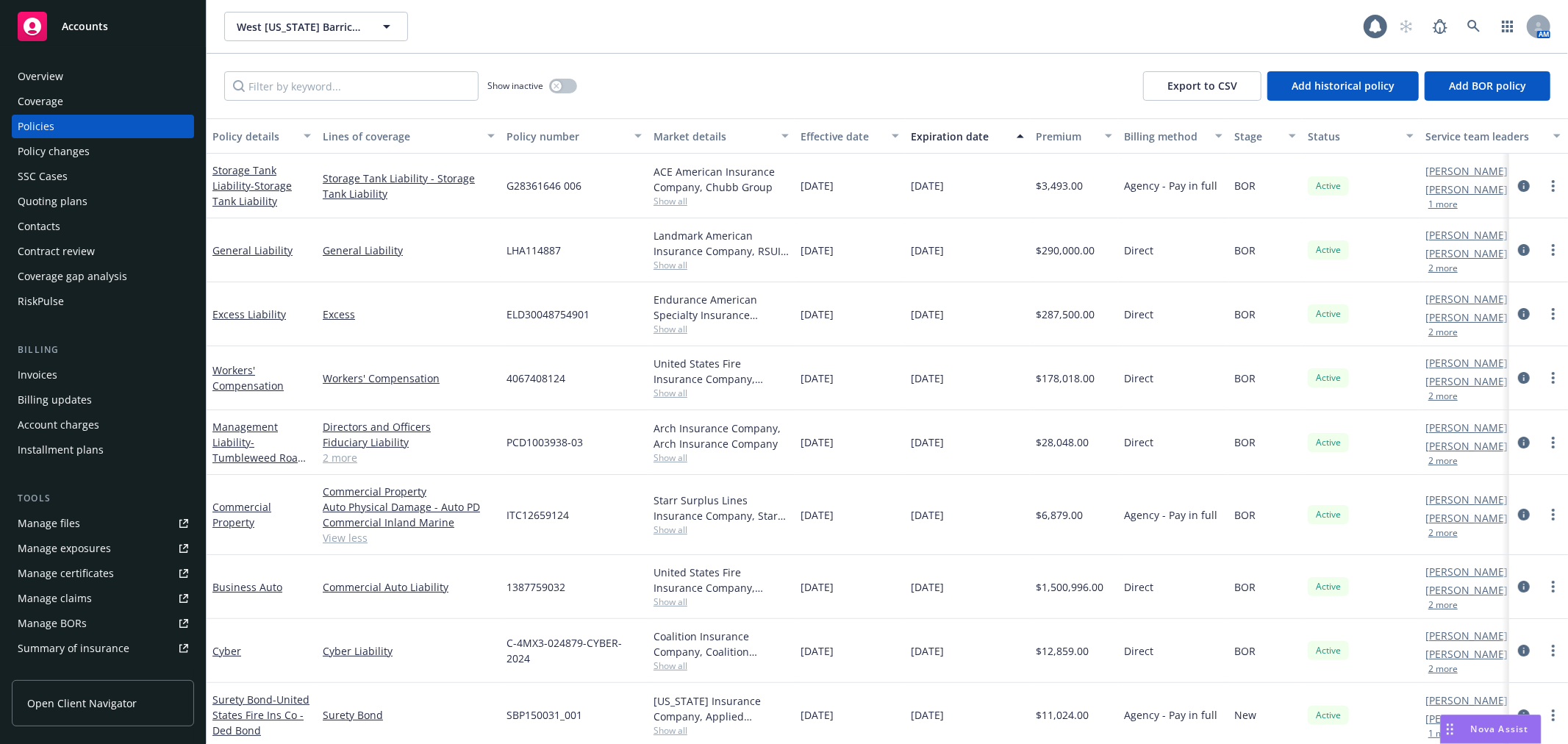
click at [717, 73] on div "Show inactive Export to CSV Add historical policy Add BOR policy" at bounding box center [887, 85] width 1361 height 65
click at [681, 56] on div "Show inactive Export to CSV Add historical policy Add BOR policy" at bounding box center [887, 85] width 1361 height 65
click at [674, 55] on div "Show inactive Export to CSV Add historical policy Add BOR policy" at bounding box center [887, 85] width 1361 height 65
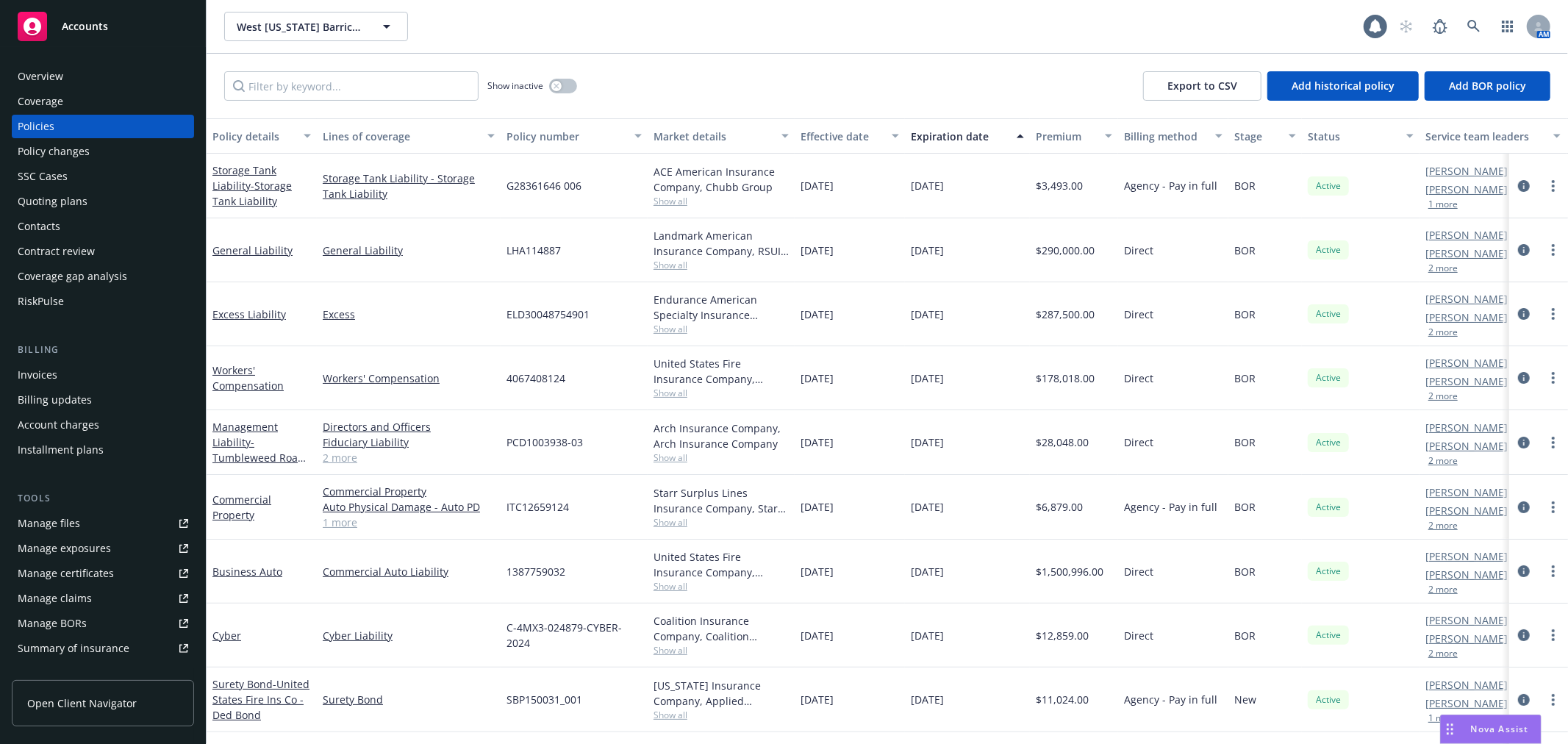
click at [672, 52] on div "West [US_STATE] Barricades, LLC [GEOGRAPHIC_DATA][US_STATE] Barricades, LLC 1 AM" at bounding box center [887, 26] width 1361 height 53
click at [671, 53] on div "Show inactive Export to CSV Add historical policy Add BOR policy" at bounding box center [887, 85] width 1361 height 65
drag, startPoint x: 584, startPoint y: 32, endPoint x: 603, endPoint y: 20, distance: 22.5
click at [604, 19] on div "West [US_STATE] Barricades, LLC [GEOGRAPHIC_DATA][US_STATE] Barricades, LLC" at bounding box center [794, 26] width 1139 height 30
drag, startPoint x: 604, startPoint y: 20, endPoint x: 620, endPoint y: 5, distance: 21.9
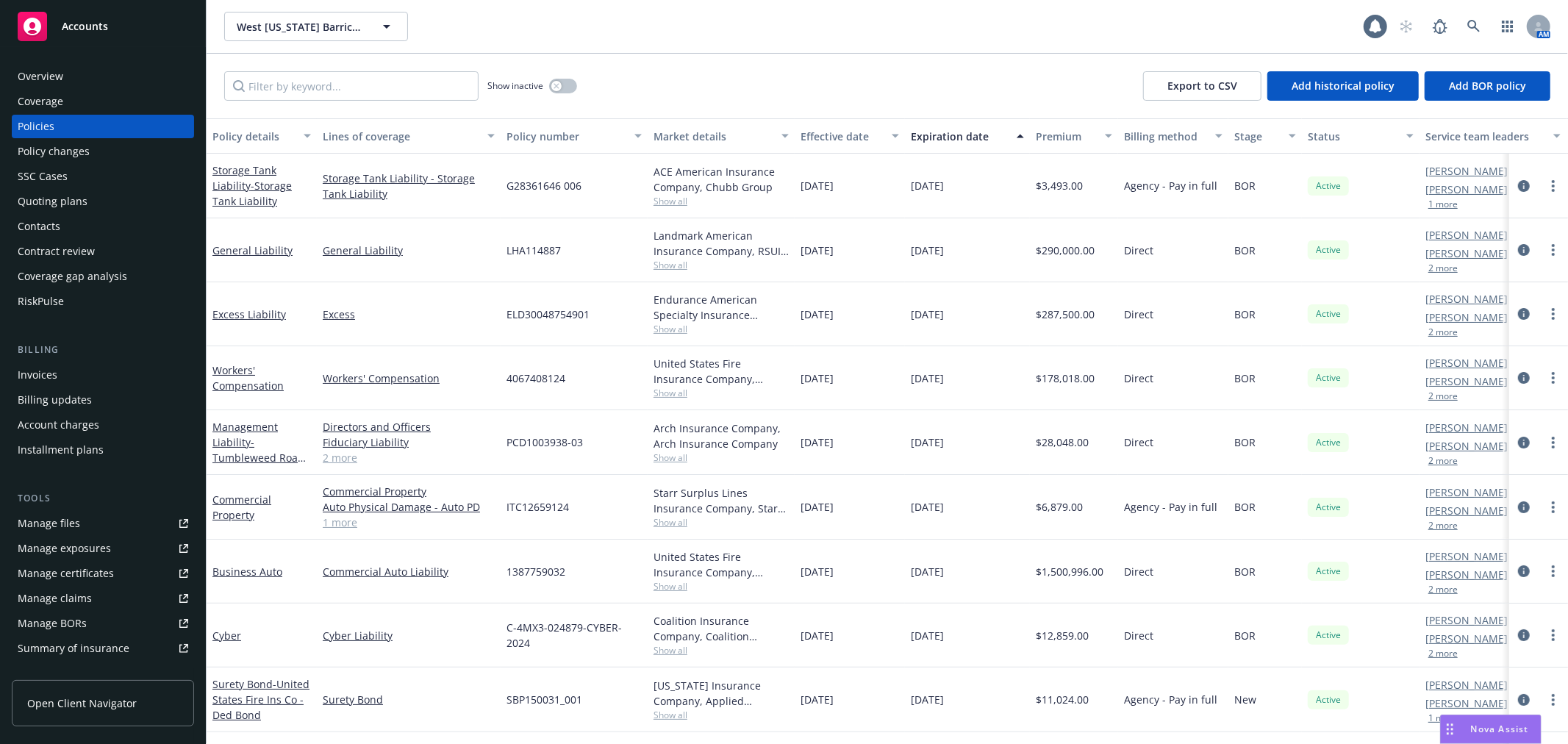
click at [611, 14] on div "West [US_STATE] Barricades, LLC [GEOGRAPHIC_DATA][US_STATE] Barricades, LLC" at bounding box center [794, 26] width 1139 height 30
click at [221, 53] on div "Show inactive Export to CSV Add historical policy Add BOR policy" at bounding box center [887, 85] width 1361 height 65
click at [225, 53] on div "Show inactive Export to CSV Add historical policy Add BOR policy" at bounding box center [887, 85] width 1361 height 65
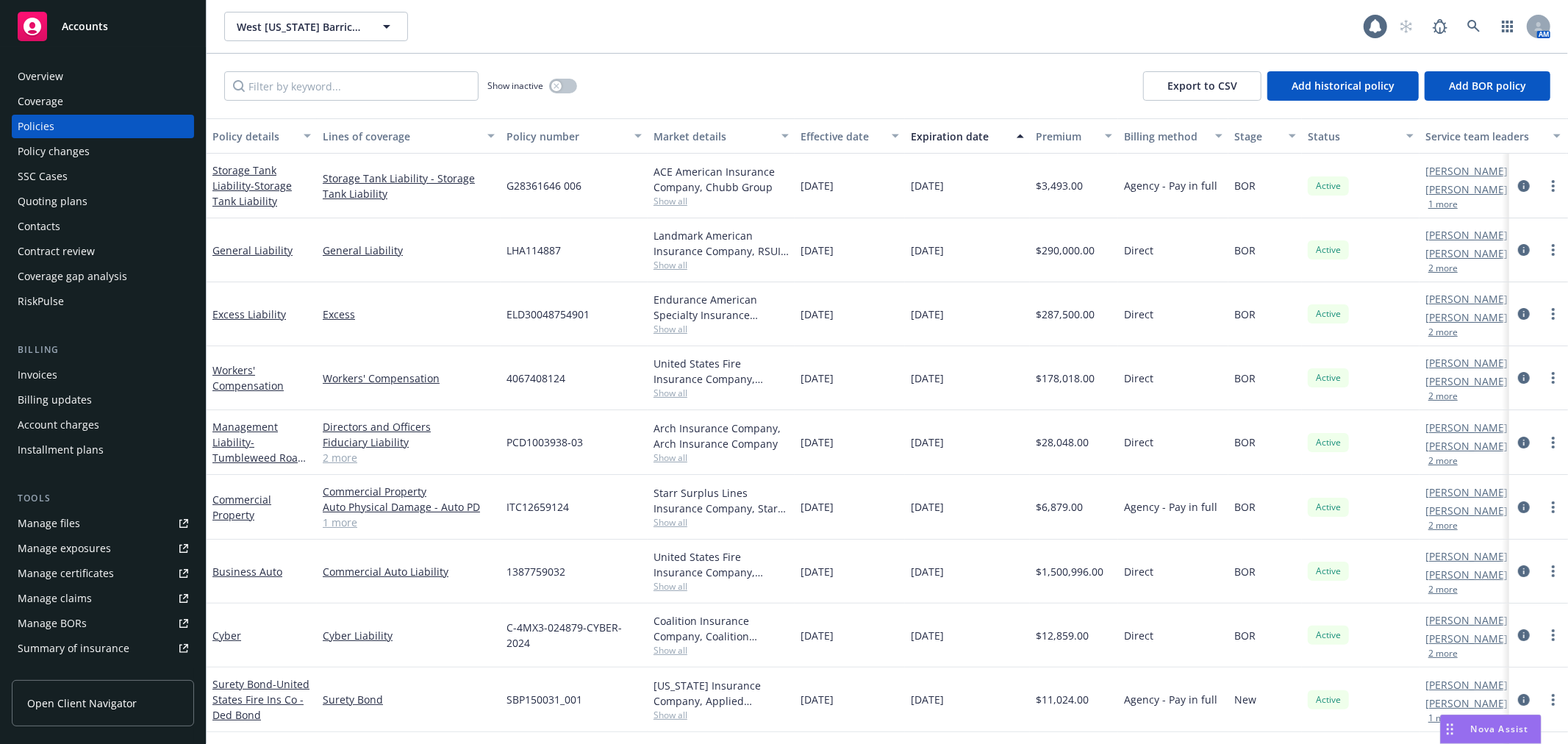
click at [225, 53] on div "Show inactive Export to CSV Add historical policy Add BOR policy" at bounding box center [887, 85] width 1361 height 65
click at [803, 60] on div "Show inactive Export to CSV Add historical policy Add BOR policy" at bounding box center [887, 85] width 1361 height 65
click at [608, 51] on div "West [US_STATE] Barricades, LLC [GEOGRAPHIC_DATA][US_STATE] Barricades, LLC 1 AM" at bounding box center [887, 26] width 1361 height 53
click at [606, 53] on div "Show inactive Export to CSV Add historical policy Add BOR policy" at bounding box center [887, 85] width 1361 height 65
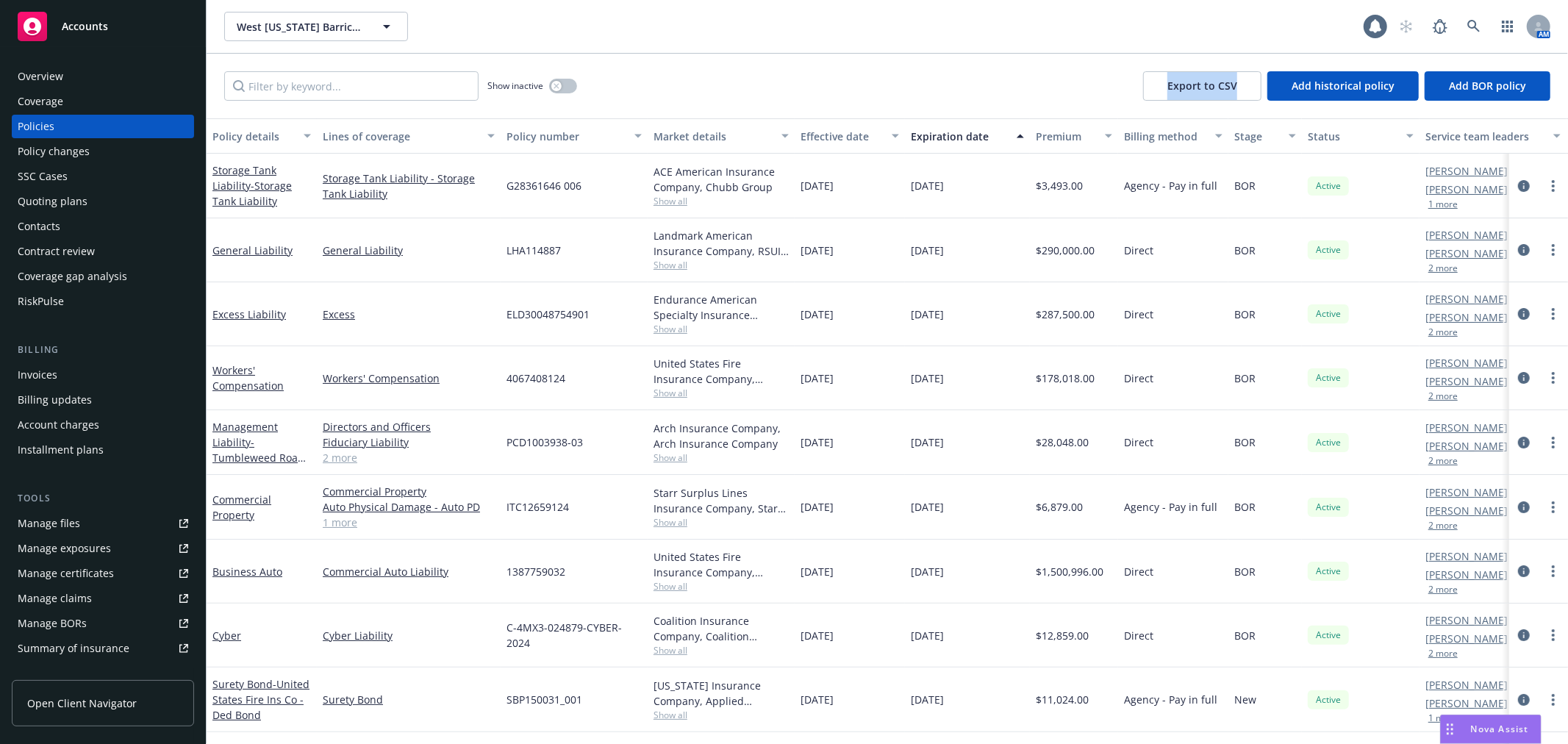
click at [606, 53] on div "Show inactive Export to CSV Add historical policy Add BOR policy" at bounding box center [887, 85] width 1361 height 65
drag, startPoint x: 609, startPoint y: 60, endPoint x: 612, endPoint y: 68, distance: 8.5
click at [610, 60] on div "Show inactive Export to CSV Add historical policy Add BOR policy" at bounding box center [887, 85] width 1361 height 65
click at [238, 245] on link "General Liability" at bounding box center [252, 250] width 80 height 14
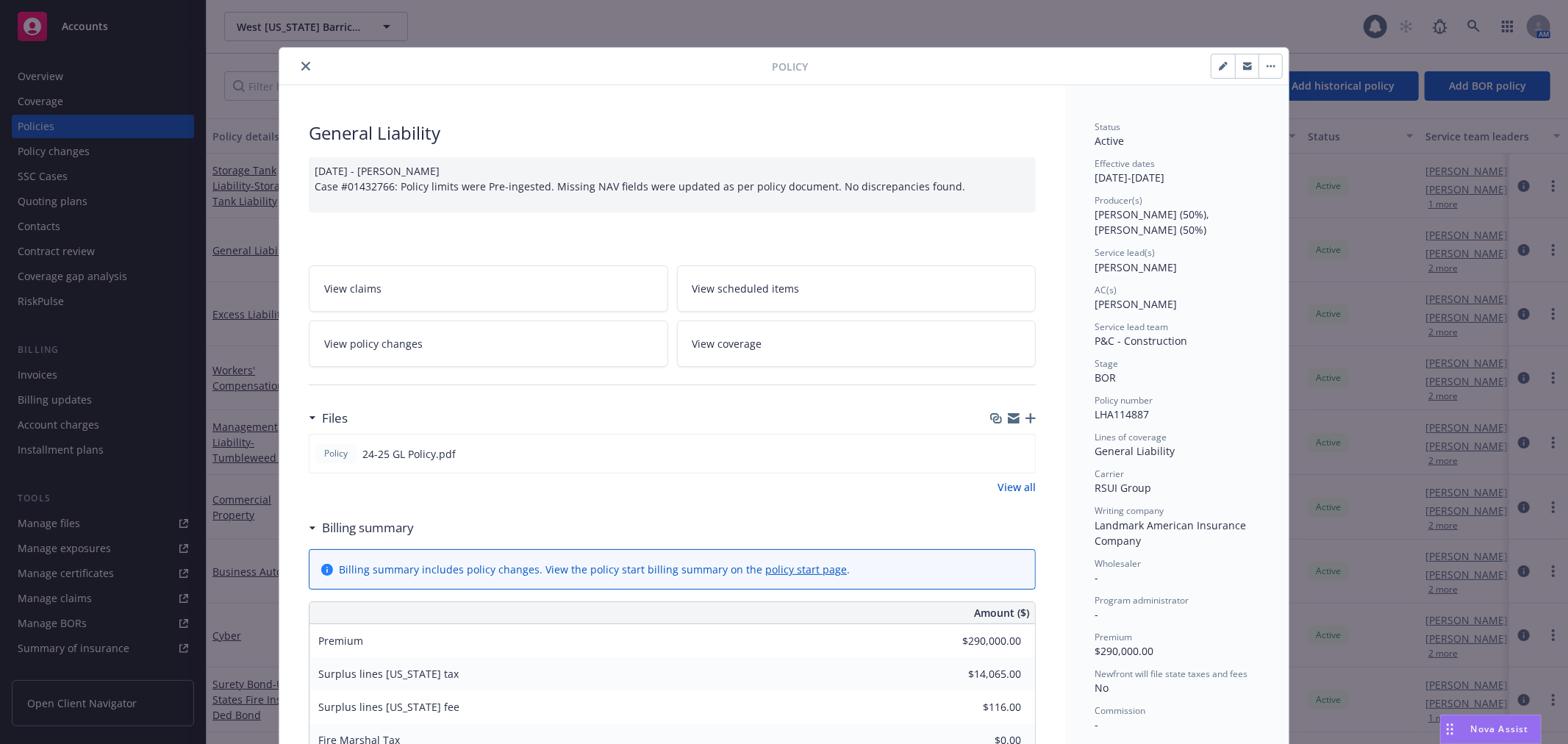
click at [301, 67] on icon "close" at bounding box center [306, 66] width 9 height 9
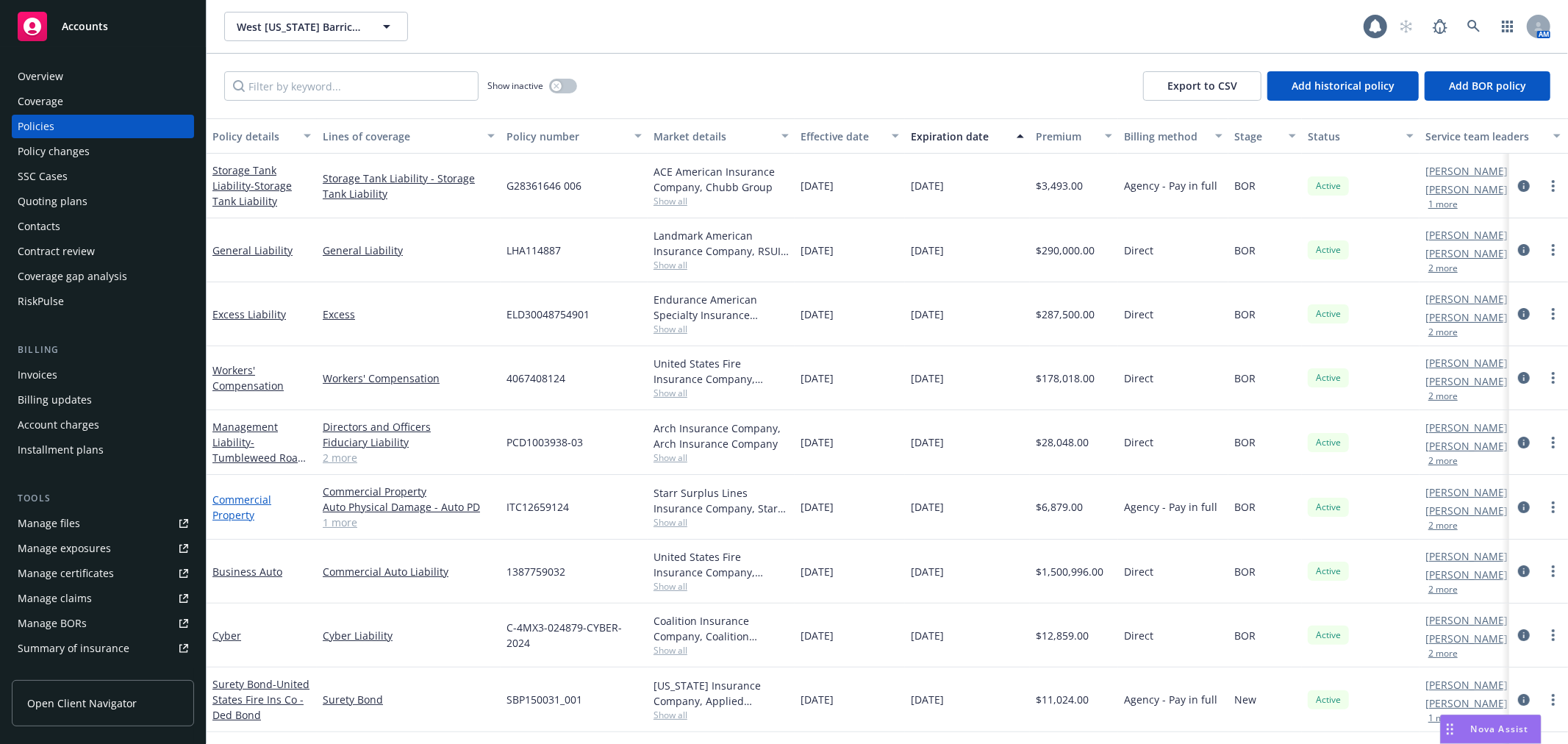
click at [251, 500] on link "Commercial Property" at bounding box center [241, 507] width 59 height 30
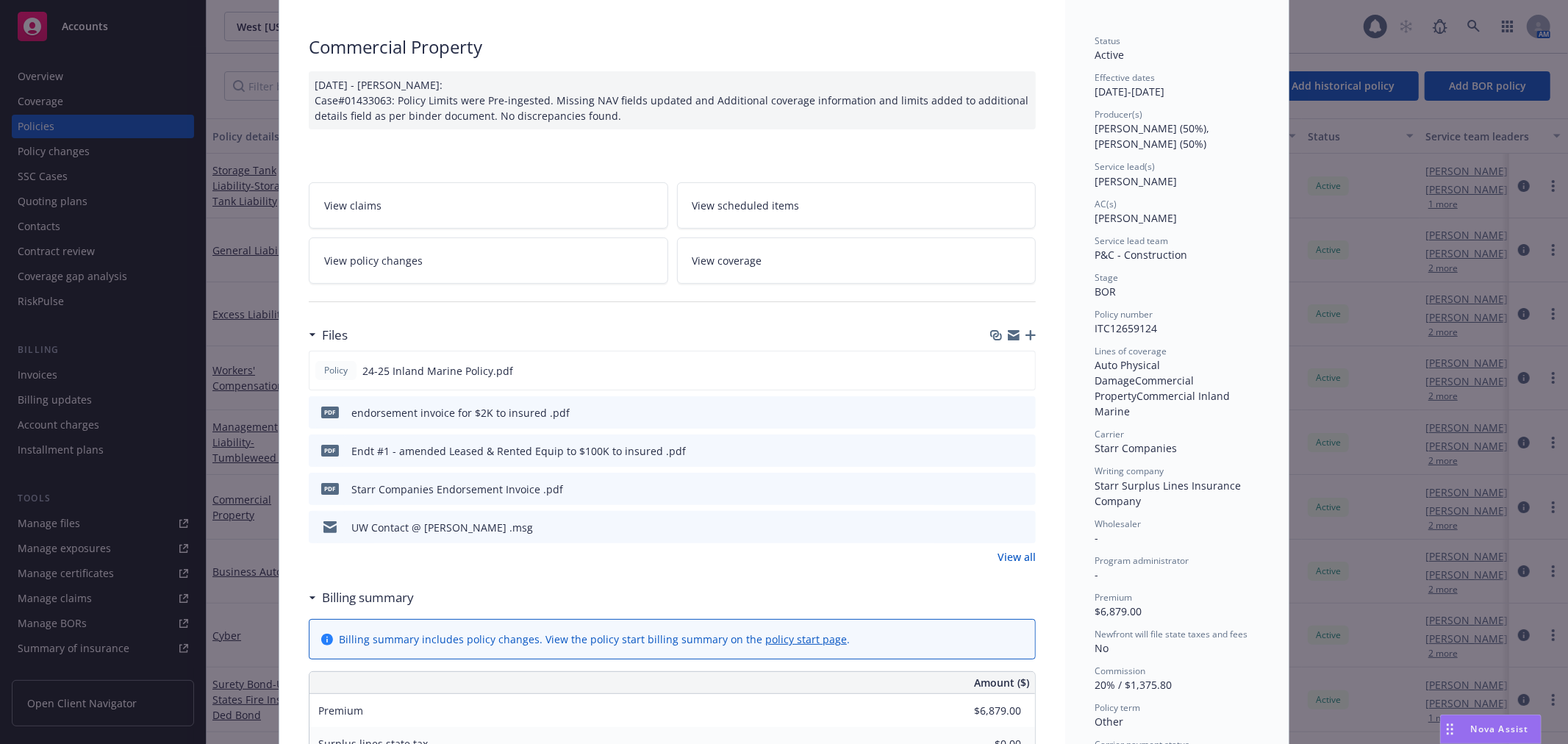
scroll to position [82, 0]
click at [1022, 372] on button "preview file" at bounding box center [1020, 374] width 16 height 13
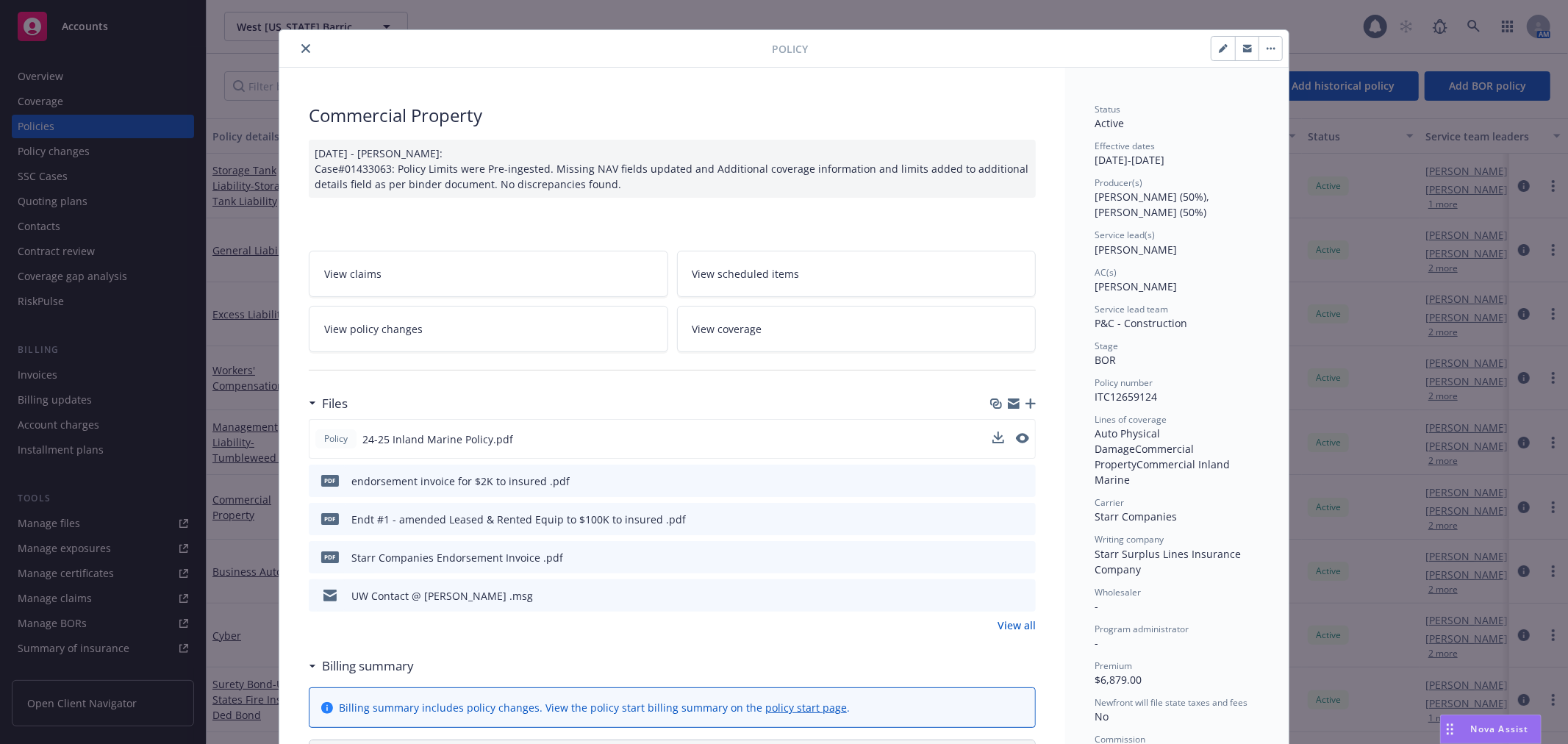
scroll to position [0, 0]
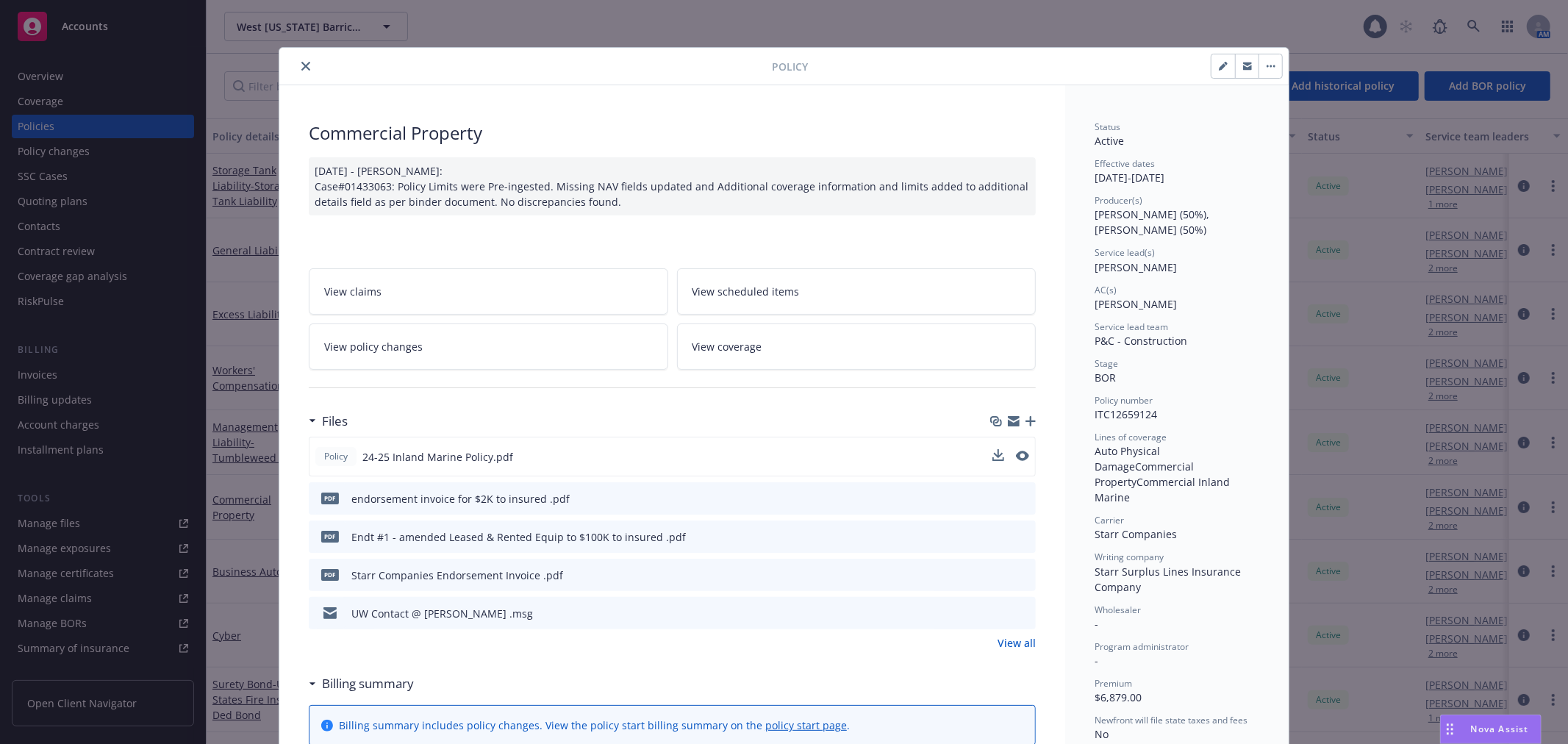
click at [301, 62] on icon "close" at bounding box center [306, 66] width 9 height 9
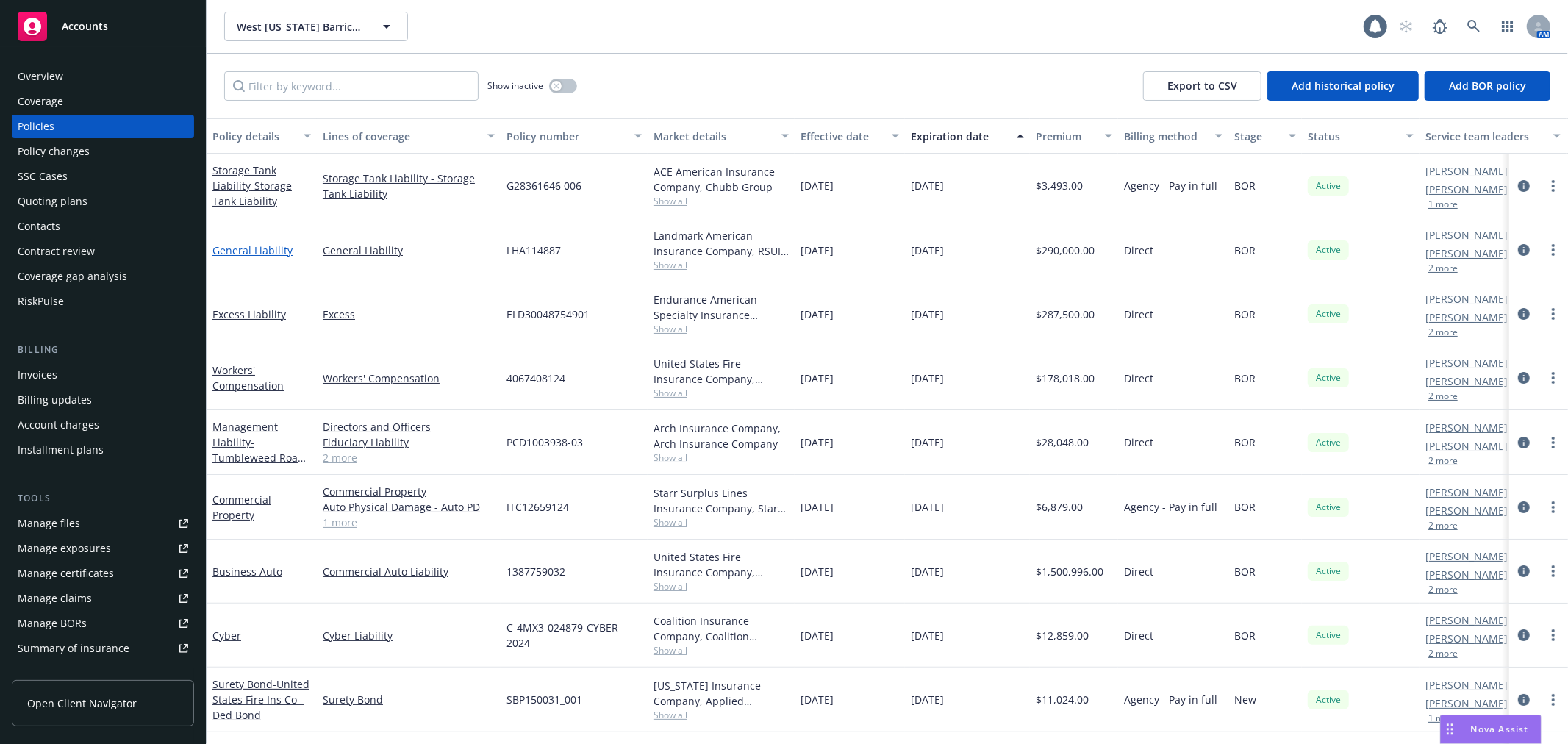
click at [267, 250] on link "General Liability" at bounding box center [252, 250] width 80 height 14
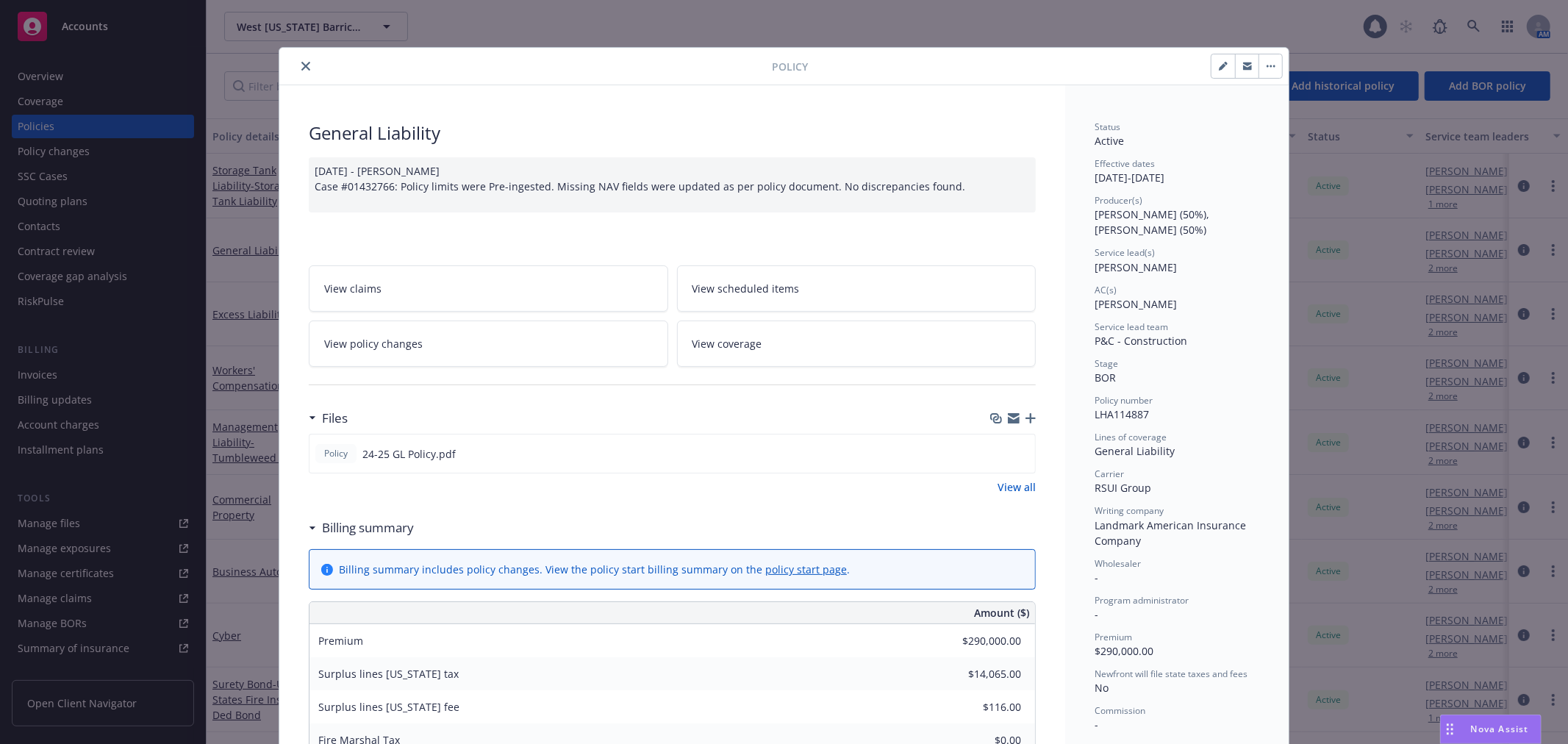
scroll to position [44, 0]
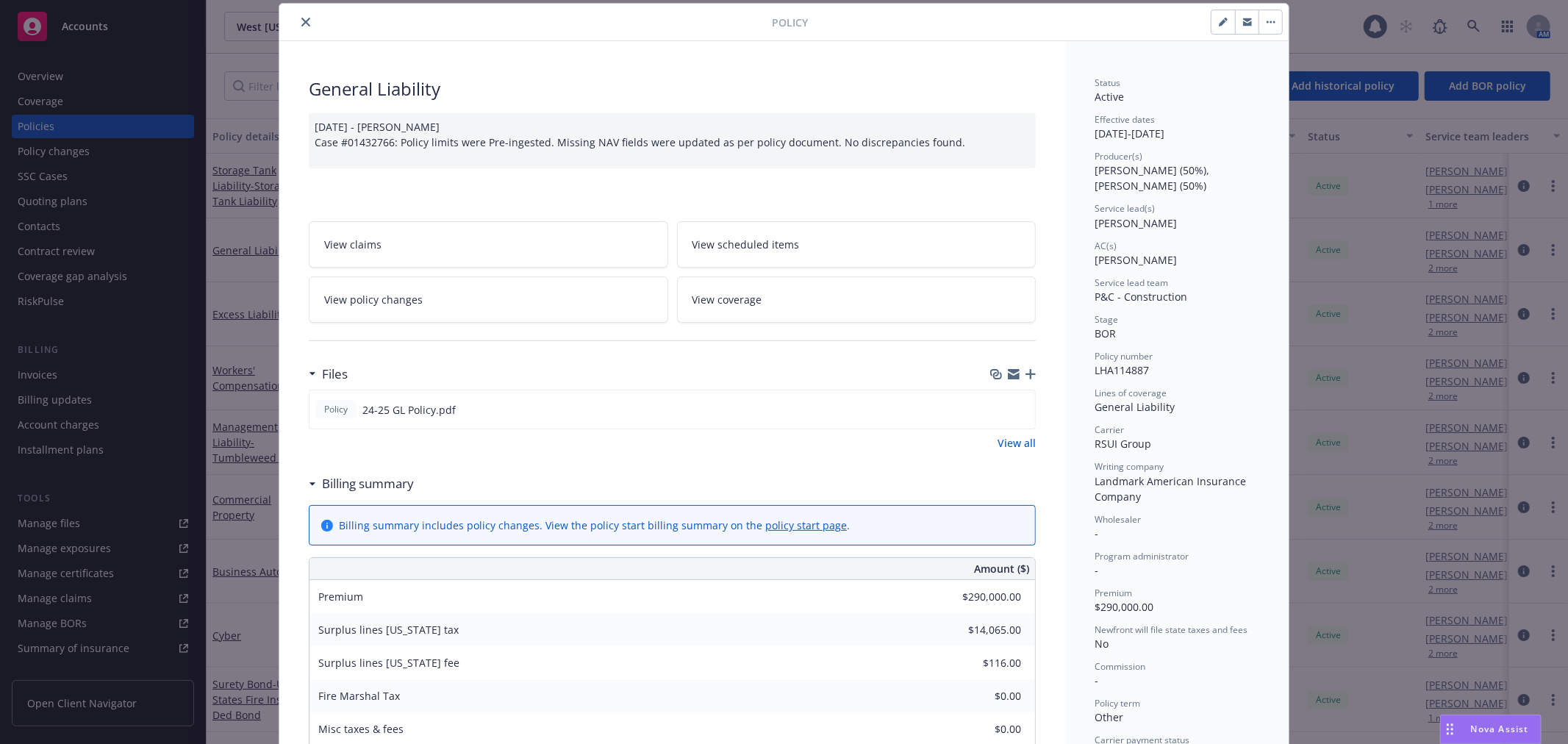
click at [301, 23] on icon "close" at bounding box center [306, 22] width 9 height 9
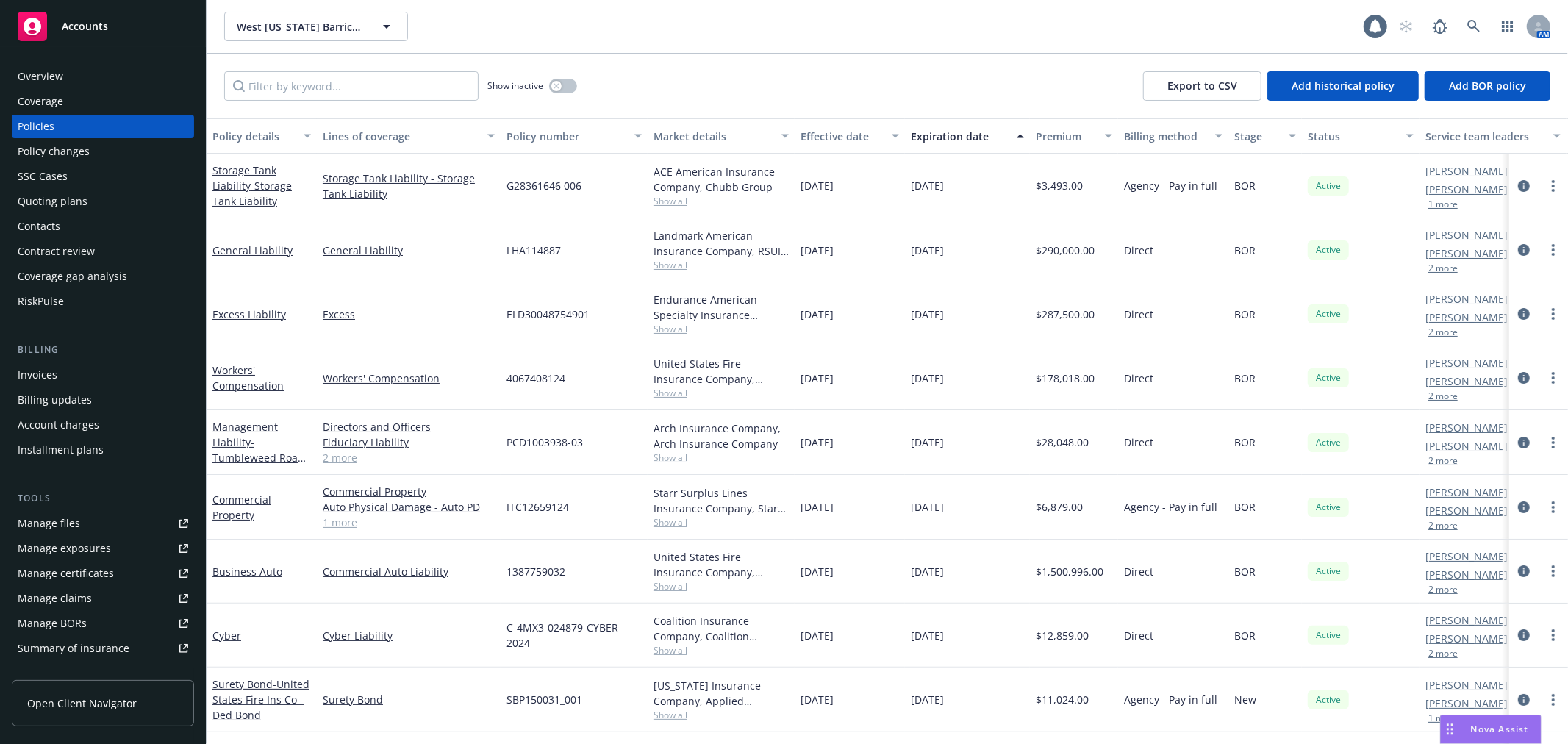
click at [1000, 53] on div "Show inactive Export to CSV Add historical policy Add BOR policy" at bounding box center [887, 85] width 1361 height 65
click at [249, 313] on link "Excess Liability" at bounding box center [249, 314] width 73 height 14
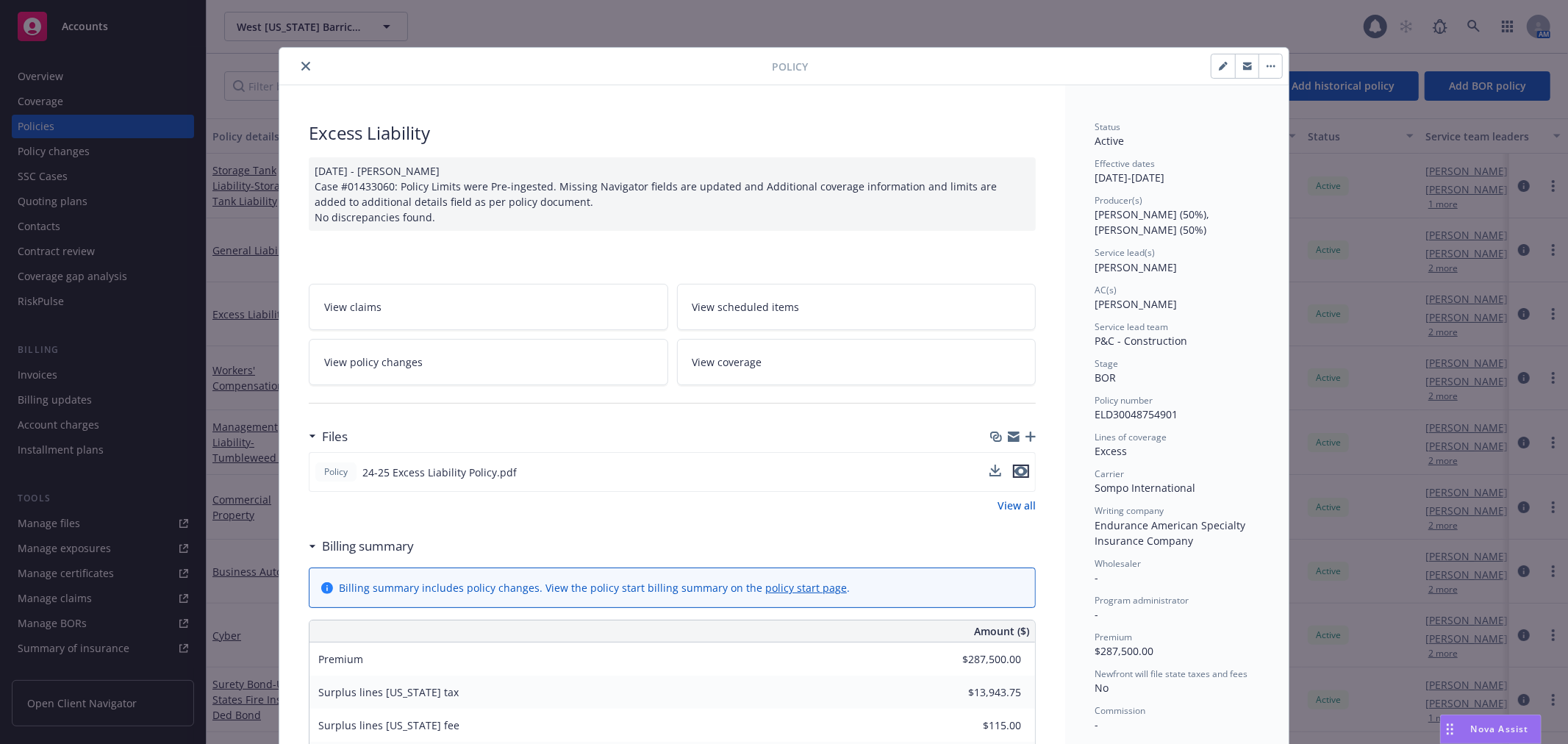
click at [1014, 472] on icon "preview file" at bounding box center [1020, 471] width 13 height 10
